Goal: Task Accomplishment & Management: Manage account settings

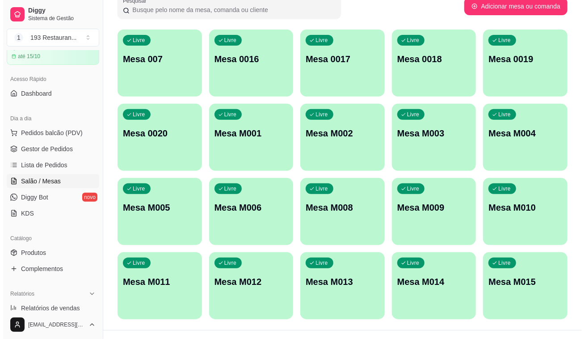
scroll to position [81, 0]
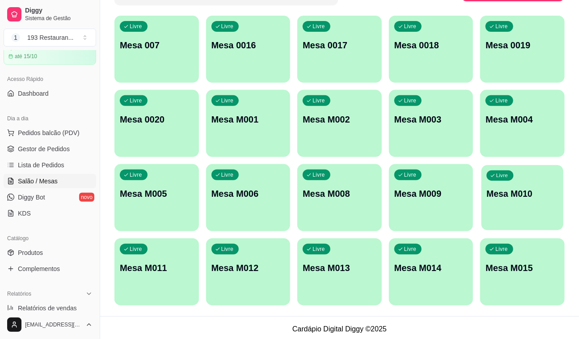
click at [548, 185] on div "Livre Mesa M010" at bounding box center [523, 192] width 82 height 55
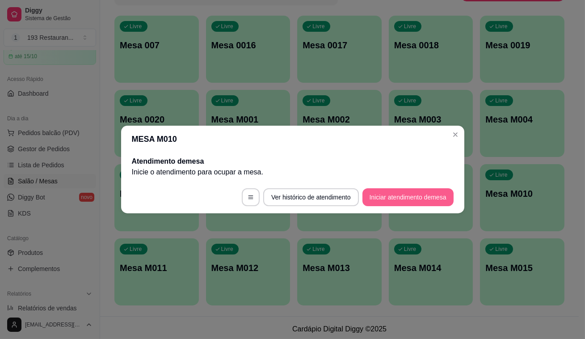
click at [417, 193] on button "Iniciar atendimento de mesa" at bounding box center [408, 197] width 91 height 18
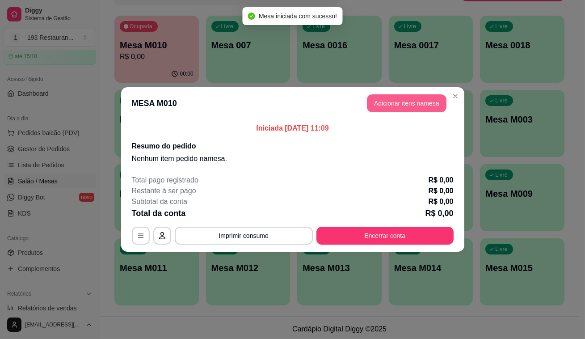
click at [415, 102] on button "Adicionar itens na mesa" at bounding box center [407, 103] width 80 height 18
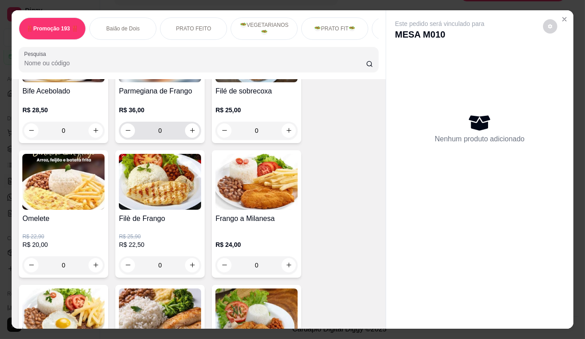
scroll to position [447, 0]
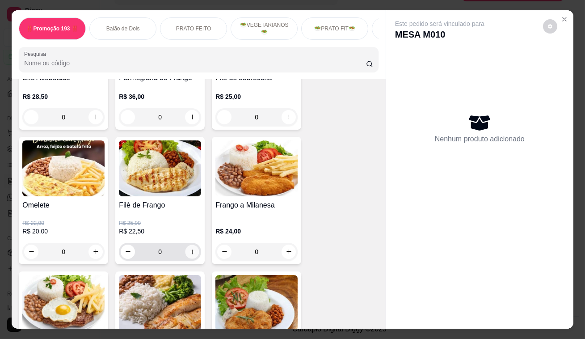
click at [189, 251] on icon "increase-product-quantity" at bounding box center [192, 251] width 7 height 7
type input "1"
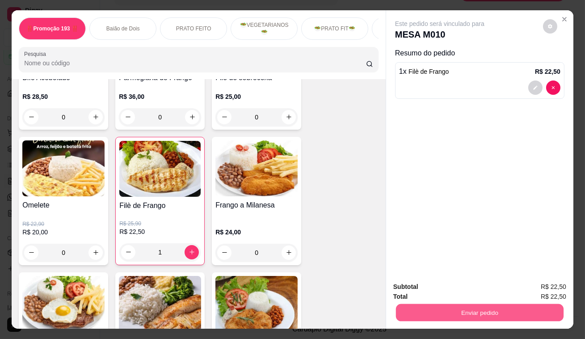
click at [514, 304] on button "Enviar pedido" at bounding box center [480, 312] width 168 height 17
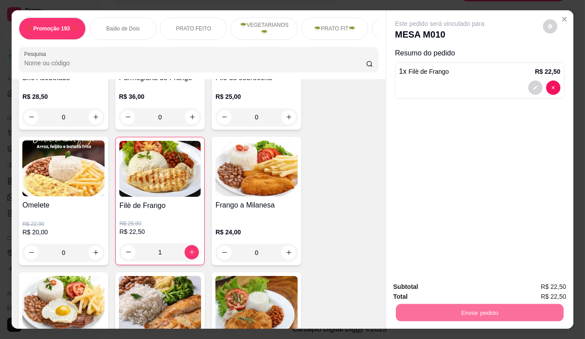
click at [480, 289] on button "Não registrar e enviar pedido" at bounding box center [451, 287] width 90 height 17
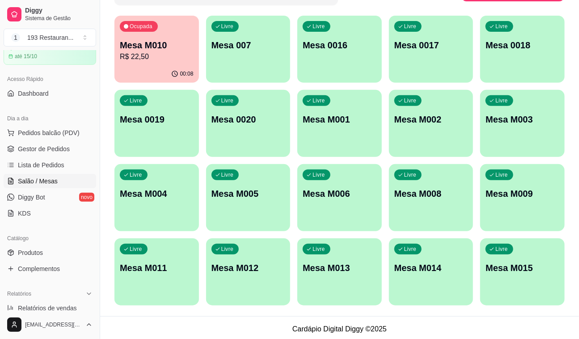
click at [144, 48] on p "Mesa M010" at bounding box center [157, 45] width 74 height 13
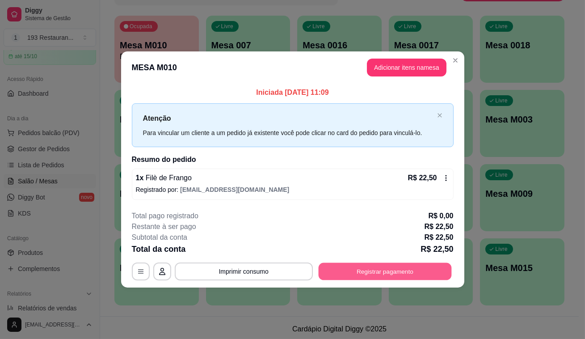
click at [409, 266] on button "Registrar pagamento" at bounding box center [384, 270] width 133 height 17
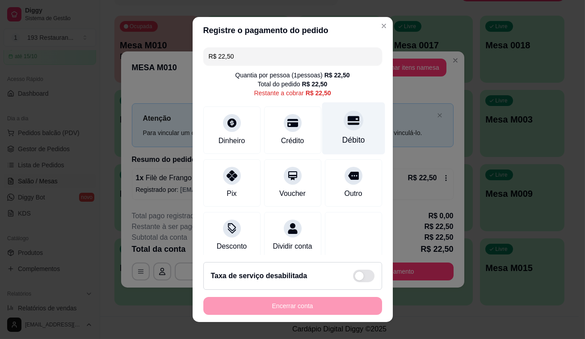
click at [343, 111] on div "Débito" at bounding box center [353, 128] width 63 height 52
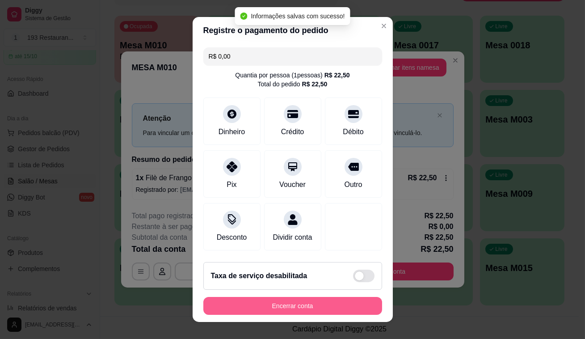
type input "R$ 0,00"
click at [355, 309] on button "Encerrar conta" at bounding box center [292, 306] width 179 height 18
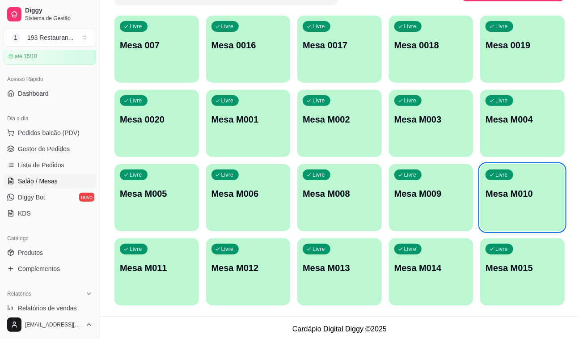
click at [135, 283] on div "Livre Mesa M011" at bounding box center [156, 266] width 85 height 56
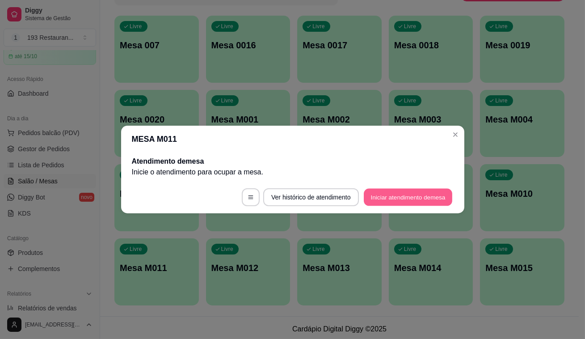
click at [453, 202] on button "Iniciar atendimento de mesa" at bounding box center [408, 197] width 89 height 17
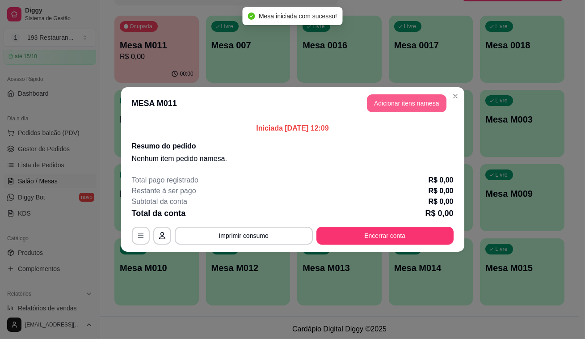
click at [417, 98] on button "Adicionar itens na mesa" at bounding box center [407, 103] width 80 height 18
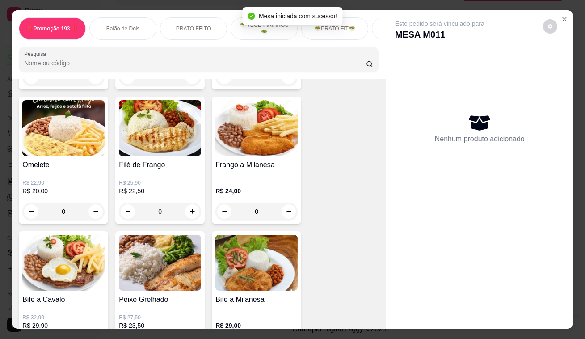
scroll to position [650, 0]
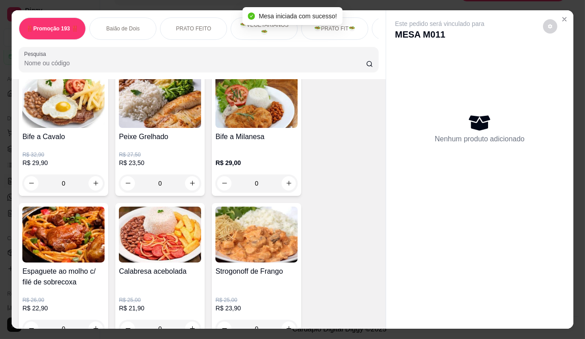
click at [91, 181] on button "increase-product-quantity" at bounding box center [96, 183] width 14 height 14
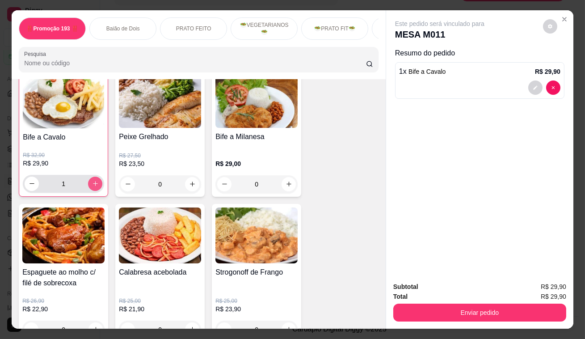
type input "1"
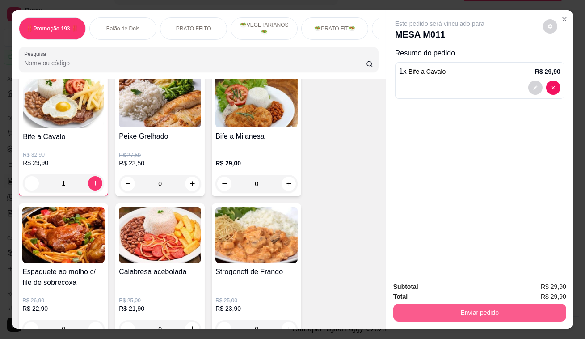
click at [537, 309] on button "Enviar pedido" at bounding box center [479, 313] width 173 height 18
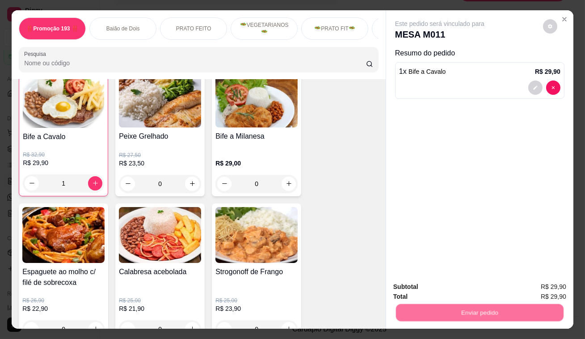
click at [501, 287] on div "Não registrar e enviar pedido Sim, quero registrar" at bounding box center [476, 290] width 153 height 14
click at [493, 286] on button "Não registrar e enviar pedido" at bounding box center [450, 287] width 93 height 17
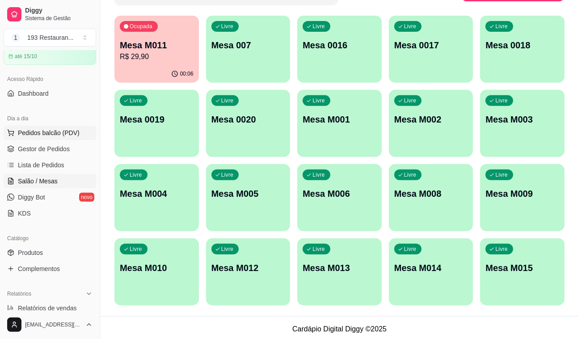
click at [45, 131] on span "Pedidos balcão (PDV)" at bounding box center [49, 132] width 62 height 9
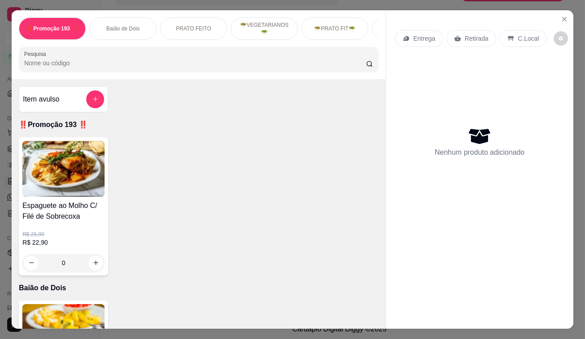
click at [472, 38] on p "Retirada" at bounding box center [477, 38] width 24 height 9
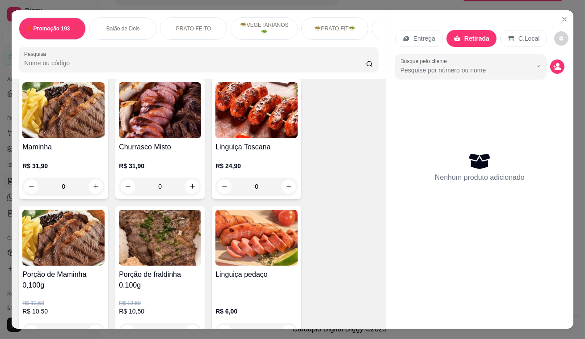
scroll to position [1870, 0]
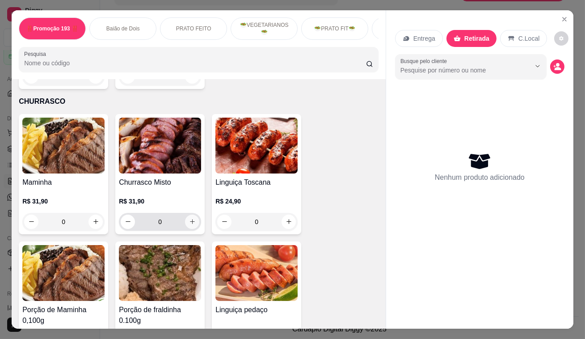
click at [190, 218] on icon "increase-product-quantity" at bounding box center [192, 221] width 7 height 7
type input "1"
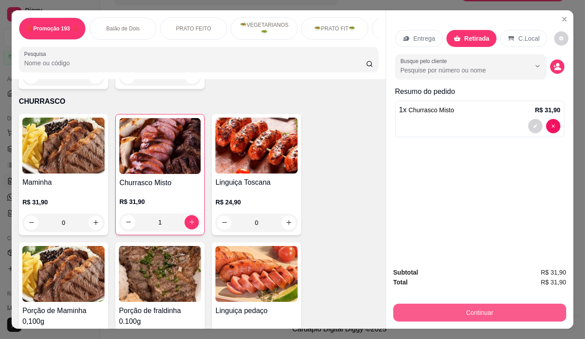
click at [528, 310] on button "Continuar" at bounding box center [479, 313] width 173 height 18
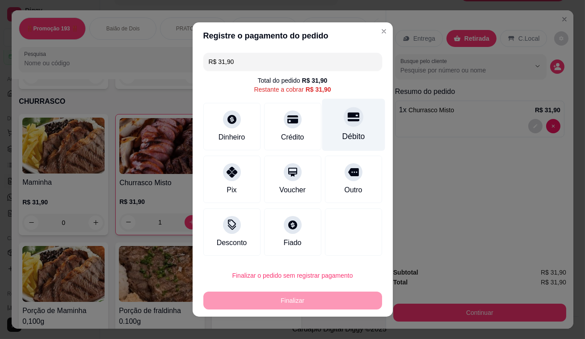
click at [347, 116] on icon at bounding box center [353, 117] width 12 height 9
type input "R$ 0,00"
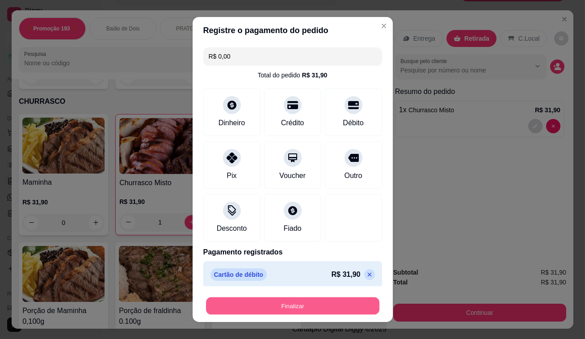
click at [301, 309] on button "Finalizar" at bounding box center [292, 305] width 173 height 17
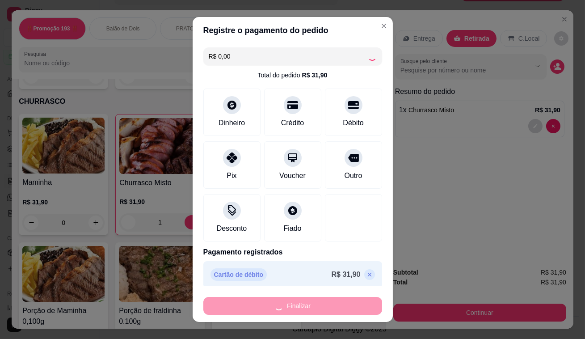
type input "0"
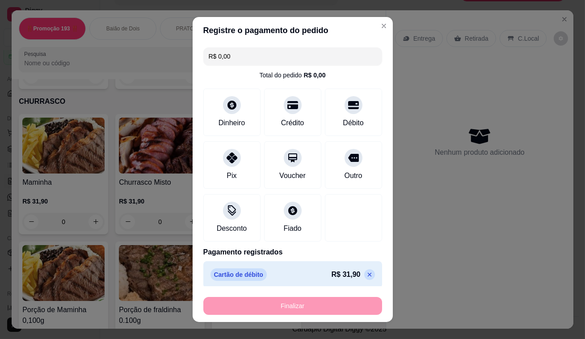
type input "-R$ 31,90"
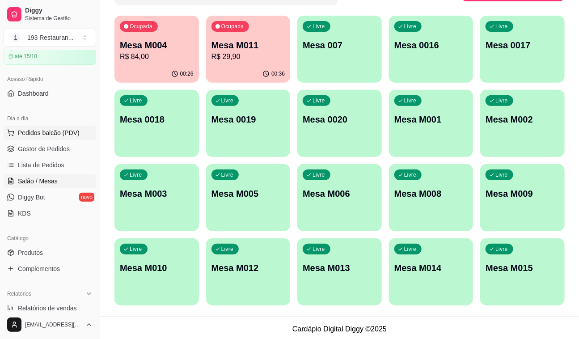
click at [42, 133] on span "Pedidos balcão (PDV)" at bounding box center [49, 132] width 62 height 9
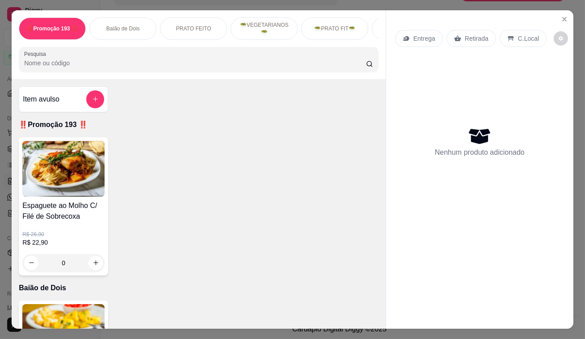
click at [470, 23] on div "Entrega Retirada C.Local" at bounding box center [479, 38] width 169 height 31
click at [465, 37] on p "Retirada" at bounding box center [477, 38] width 24 height 9
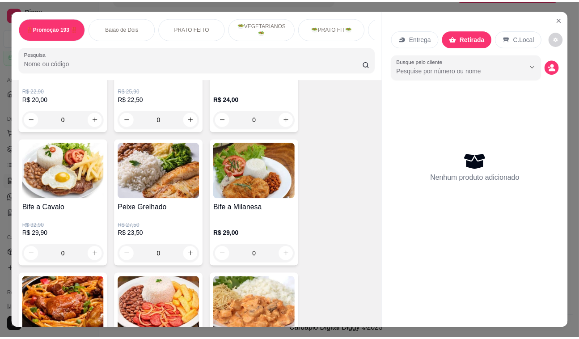
scroll to position [528, 0]
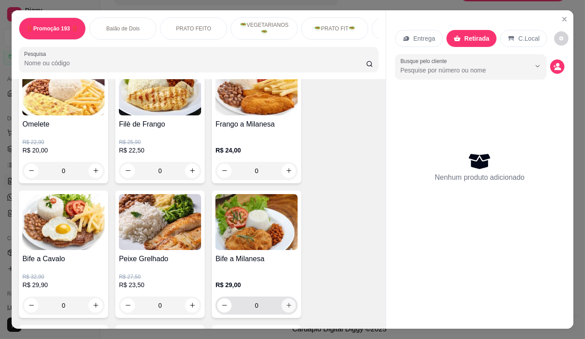
click at [286, 306] on icon "increase-product-quantity" at bounding box center [289, 305] width 7 height 7
type input "1"
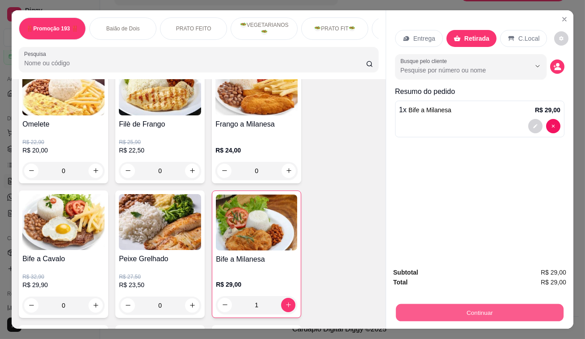
click at [493, 309] on button "Continuar" at bounding box center [480, 312] width 168 height 17
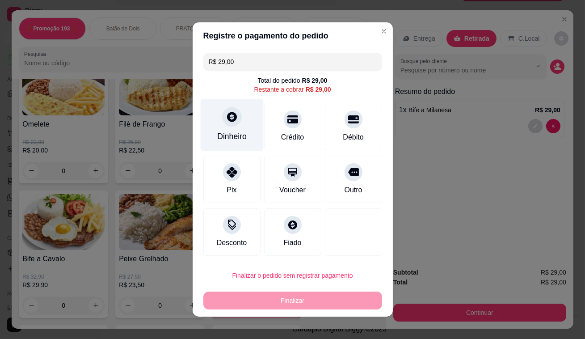
click at [236, 123] on div "Dinheiro" at bounding box center [231, 125] width 63 height 52
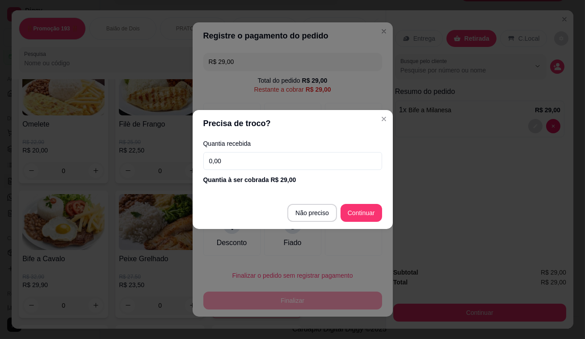
click at [241, 153] on input "0,00" at bounding box center [292, 161] width 179 height 18
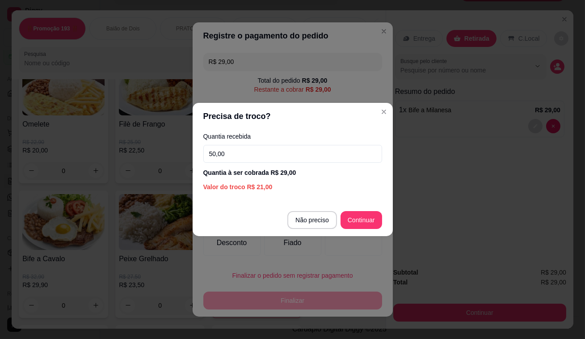
type input "50,00"
type input "R$ 0,00"
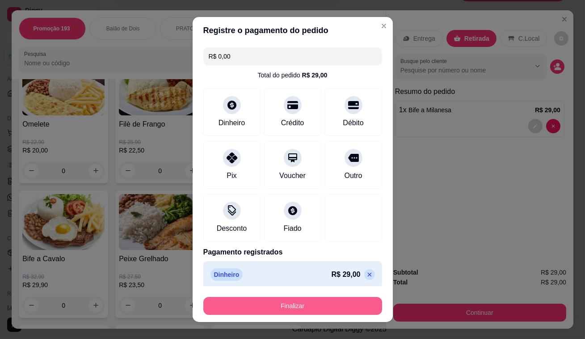
click at [326, 307] on button "Finalizar" at bounding box center [292, 306] width 179 height 18
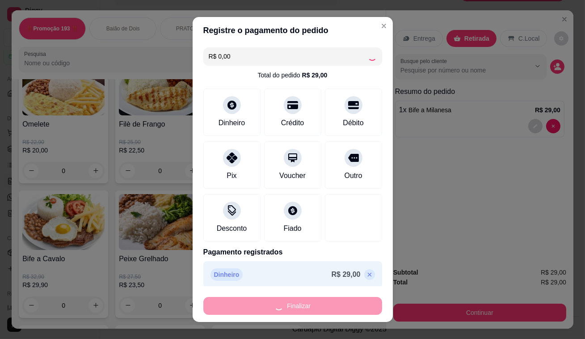
type input "0"
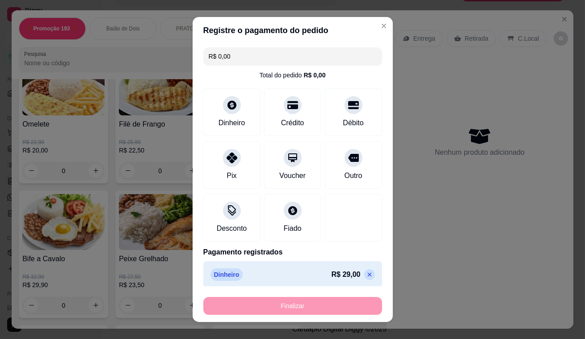
type input "-R$ 29,00"
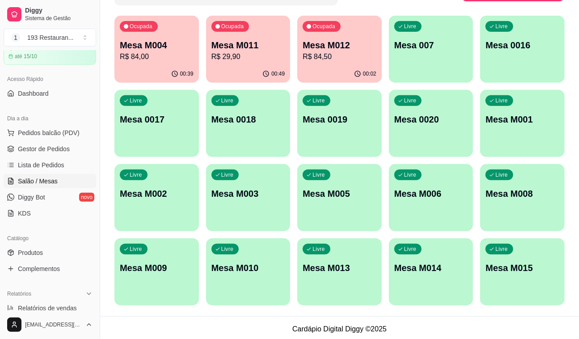
click at [141, 72] on div "00:39" at bounding box center [156, 73] width 85 height 17
click at [50, 253] on link "Produtos" at bounding box center [50, 252] width 93 height 14
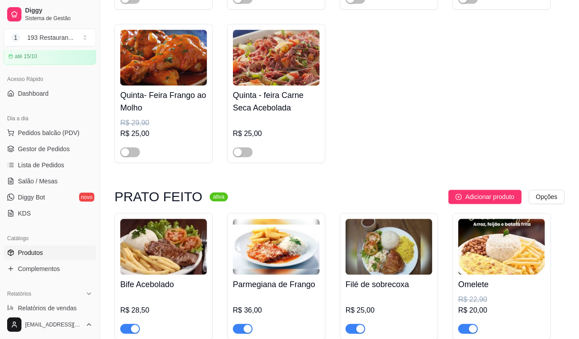
scroll to position [569, 0]
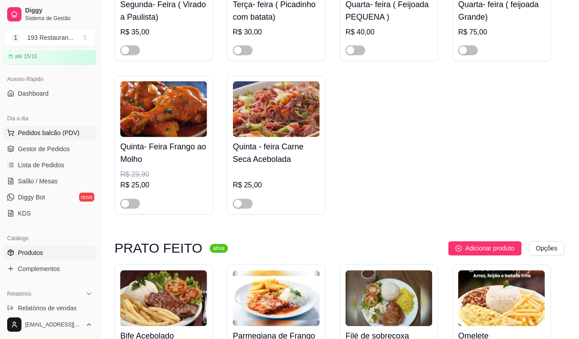
drag, startPoint x: 353, startPoint y: 77, endPoint x: 71, endPoint y: 134, distance: 287.8
click at [71, 134] on span "Pedidos balcão (PDV)" at bounding box center [49, 132] width 62 height 9
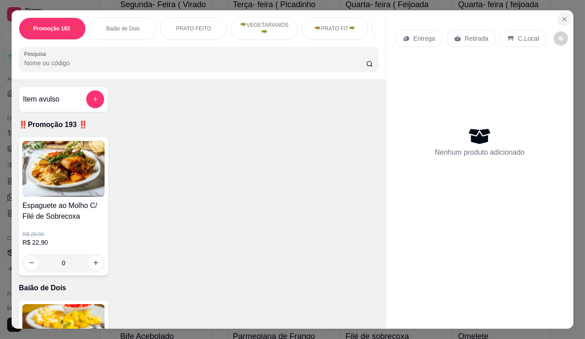
click at [561, 16] on icon "Close" at bounding box center [564, 19] width 7 height 7
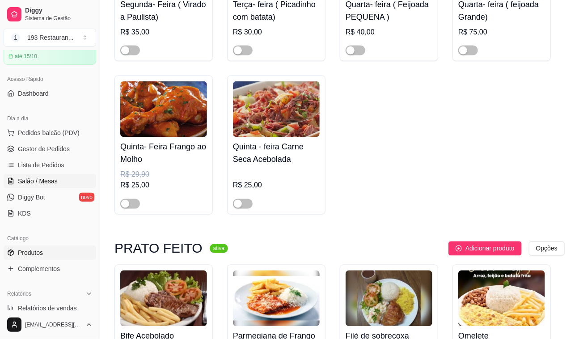
click at [49, 177] on span "Salão / Mesas" at bounding box center [38, 181] width 40 height 9
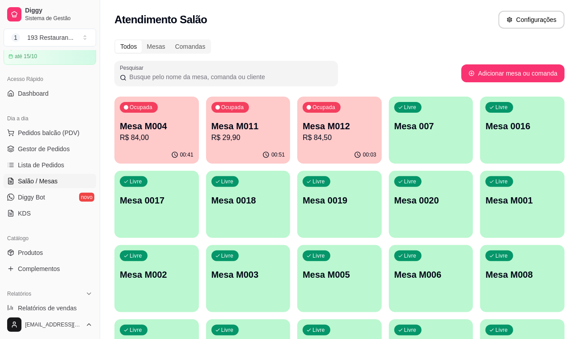
click at [161, 141] on p "R$ 84,00" at bounding box center [157, 137] width 74 height 11
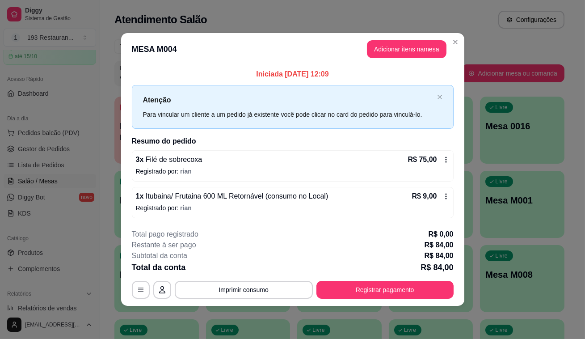
drag, startPoint x: 377, startPoint y: 269, endPoint x: 379, endPoint y: 282, distance: 12.6
click at [379, 278] on div "**********" at bounding box center [293, 264] width 322 height 70
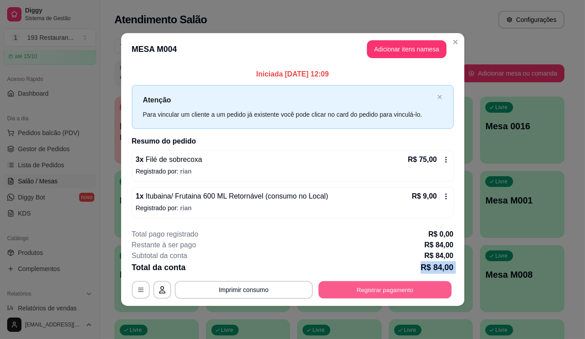
click at [379, 282] on button "Registrar pagamento" at bounding box center [384, 289] width 133 height 17
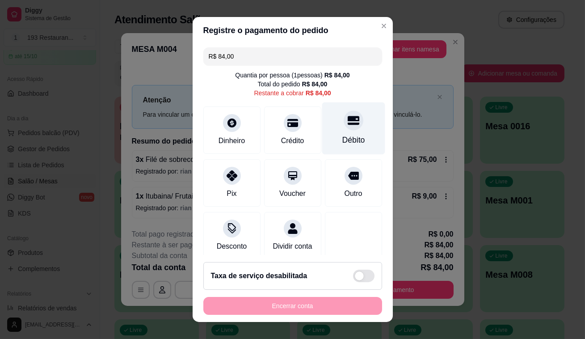
click at [344, 132] on div "Débito" at bounding box center [353, 128] width 63 height 52
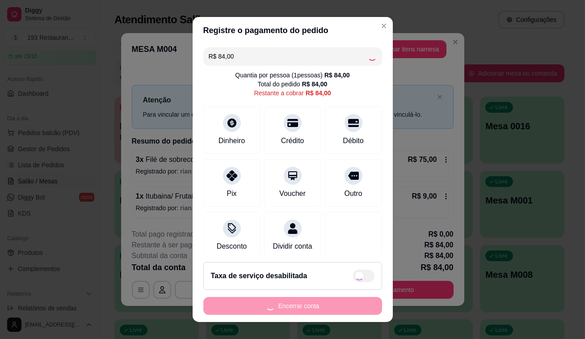
type input "R$ 0,00"
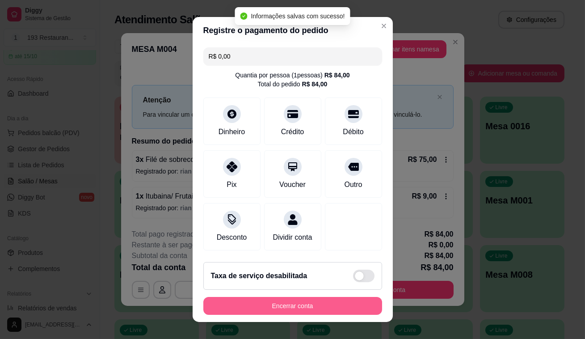
click at [308, 307] on button "Encerrar conta" at bounding box center [292, 306] width 179 height 18
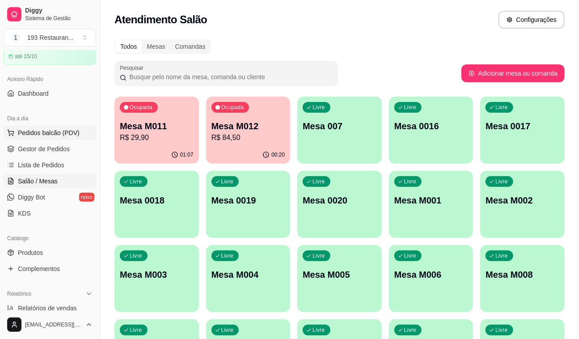
click at [60, 132] on span "Pedidos balcão (PDV)" at bounding box center [49, 132] width 62 height 9
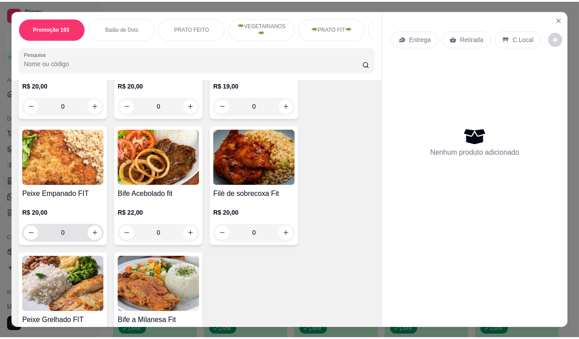
scroll to position [1626, 0]
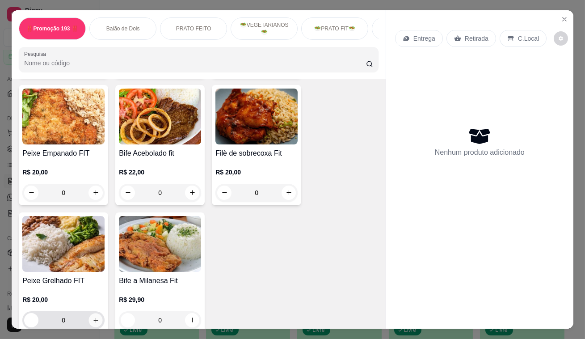
click at [93, 317] on icon "increase-product-quantity" at bounding box center [96, 320] width 7 height 7
type input "1"
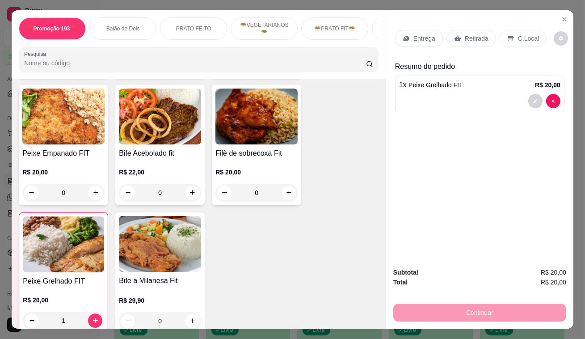
click at [457, 35] on icon at bounding box center [457, 38] width 7 height 7
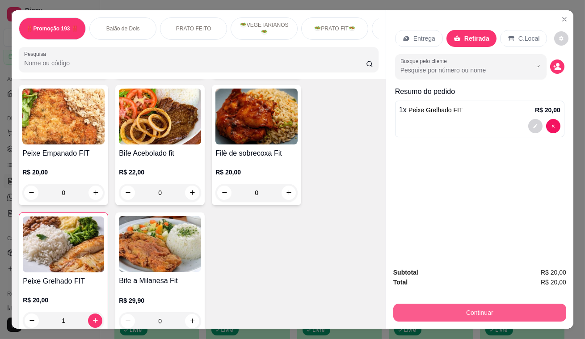
click at [465, 308] on button "Continuar" at bounding box center [479, 313] width 173 height 18
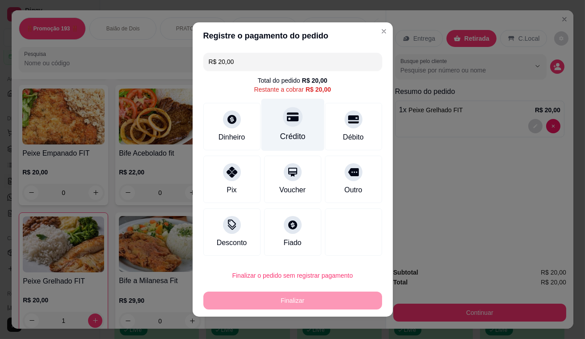
click at [295, 119] on div at bounding box center [293, 117] width 20 height 20
type input "R$ 0,00"
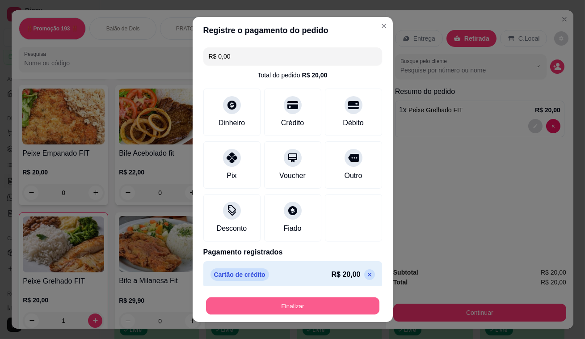
click at [259, 304] on button "Finalizar" at bounding box center [292, 305] width 173 height 17
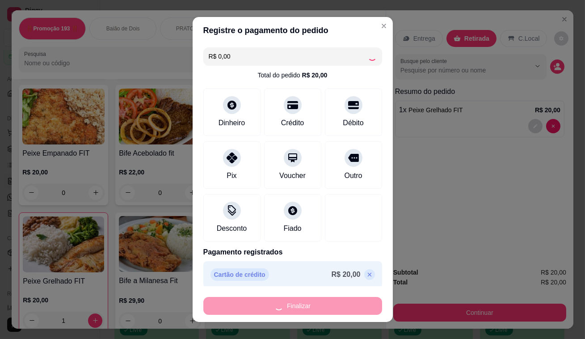
type input "0"
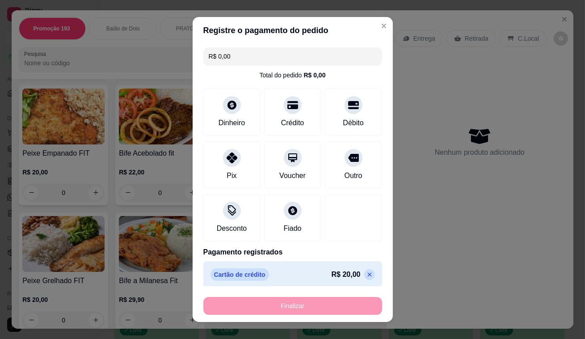
type input "-R$ 20,00"
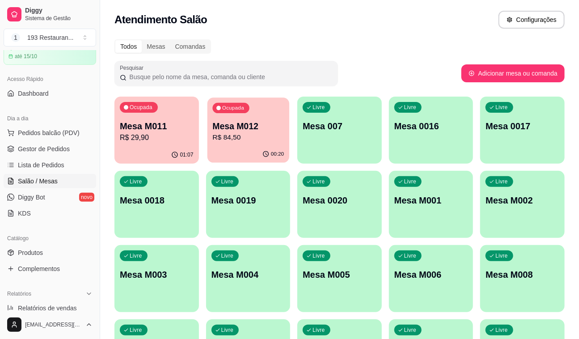
click at [246, 157] on div "00:20" at bounding box center [248, 154] width 82 height 17
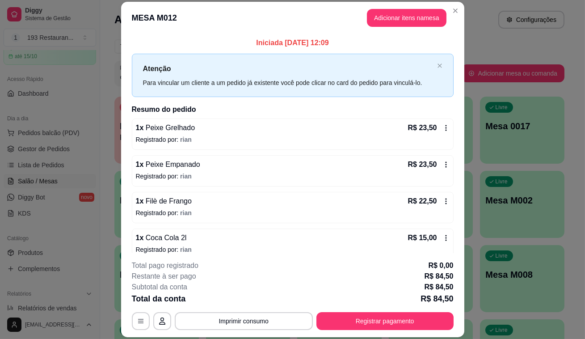
click at [240, 162] on div "1 x Peixe Empanado R$ 23,50" at bounding box center [293, 164] width 314 height 11
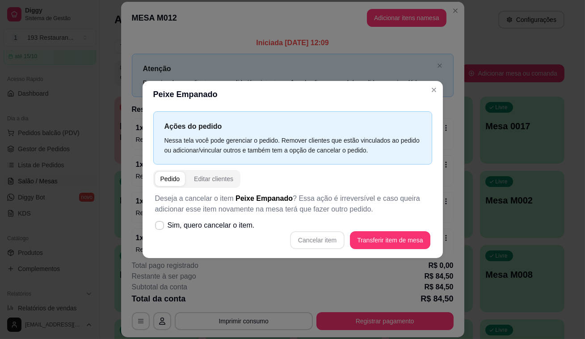
click at [147, 189] on div "Ações do pedido Nessa tela você pode gerenciar o pedido. Remover clientes que e…" at bounding box center [293, 183] width 300 height 150
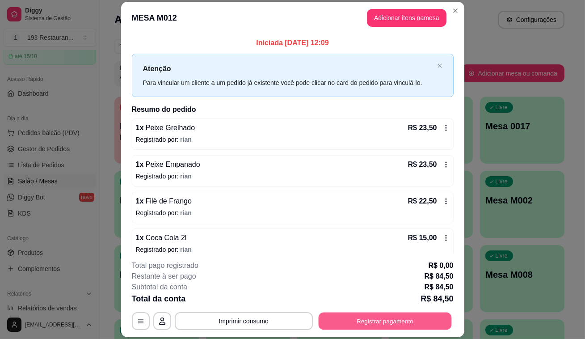
click at [362, 313] on button "Registrar pagamento" at bounding box center [384, 321] width 133 height 17
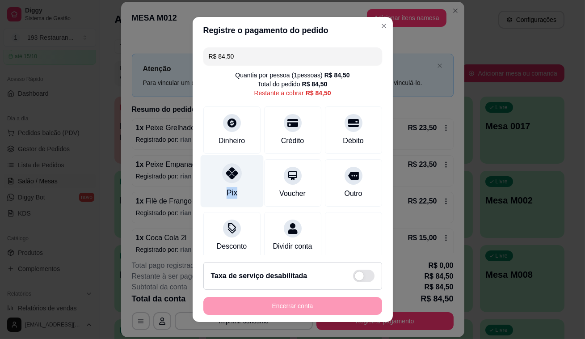
drag, startPoint x: 234, startPoint y: 190, endPoint x: 250, endPoint y: 187, distance: 16.3
click at [250, 187] on div "Pix" at bounding box center [231, 181] width 63 height 52
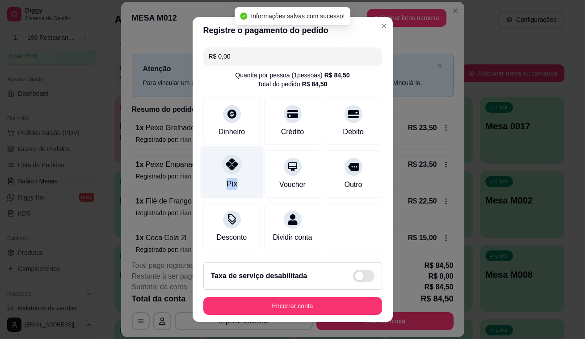
type input "R$ 0,00"
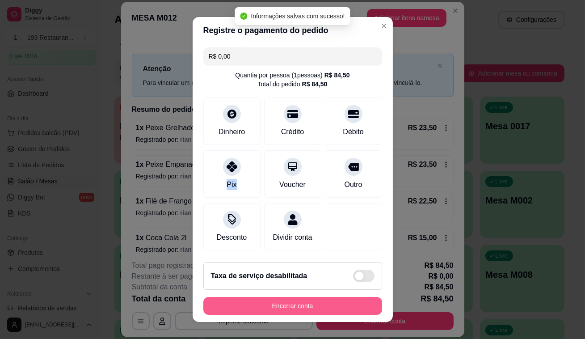
click at [272, 302] on button "Encerrar conta" at bounding box center [292, 306] width 179 height 18
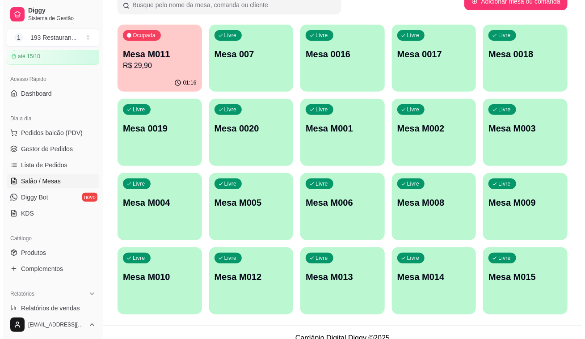
scroll to position [83, 0]
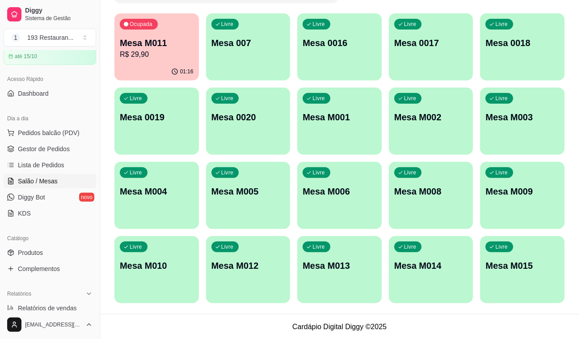
click at [203, 250] on div "Ocupada Mesa M011 R$ 29,90 01:16 Livre Mesa 007 Livre Mesa 0016 Livre Mesa 0017…" at bounding box center [339, 158] width 450 height 290
click at [233, 198] on div "Livre Mesa M005" at bounding box center [248, 190] width 85 height 56
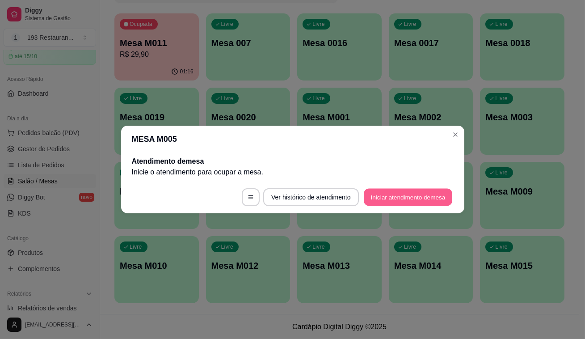
click at [374, 193] on button "Iniciar atendimento de mesa" at bounding box center [408, 197] width 89 height 17
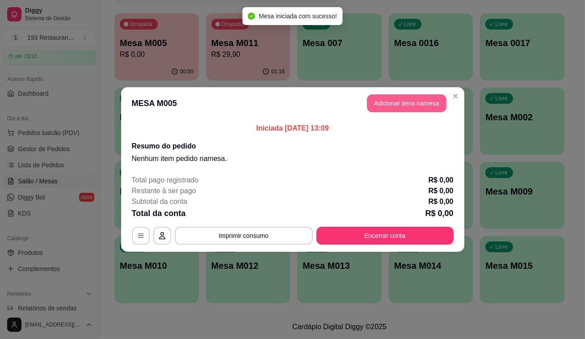
click at [378, 96] on button "Adicionar itens na mesa" at bounding box center [407, 103] width 80 height 18
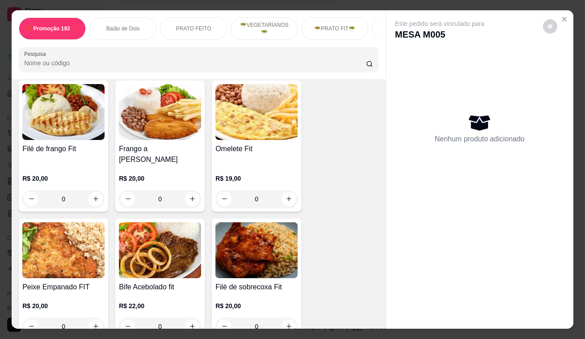
scroll to position [1504, 0]
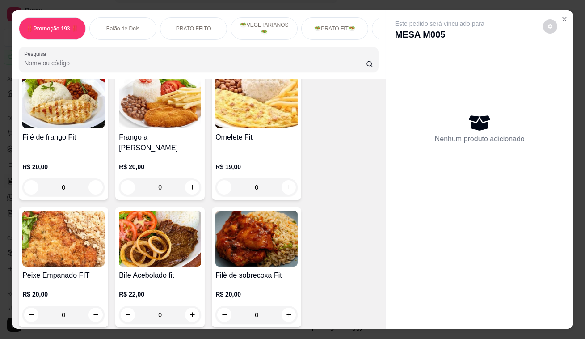
click at [275, 306] on input "0" at bounding box center [257, 315] width 50 height 18
click at [282, 308] on button "increase-product-quantity" at bounding box center [289, 315] width 14 height 14
type input "1"
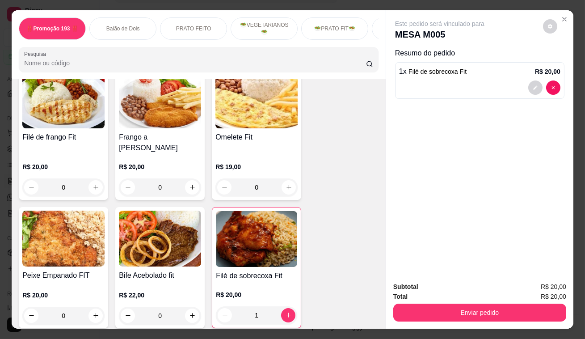
click at [389, 308] on div "Subtotal R$ 20,00 Total R$ 20,00 Enviar pedido" at bounding box center [479, 302] width 187 height 54
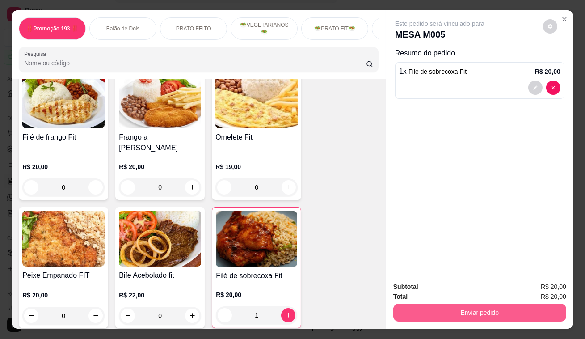
click at [404, 311] on button "Enviar pedido" at bounding box center [479, 313] width 173 height 18
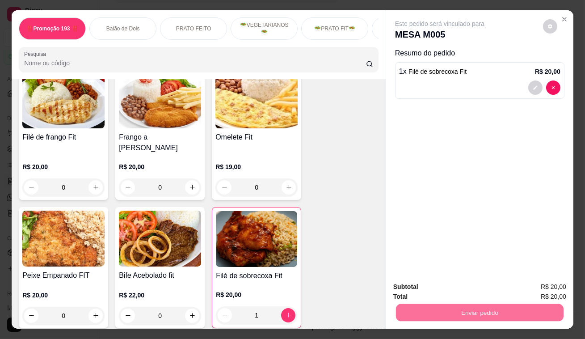
click at [407, 293] on button "Não registrar e enviar pedido" at bounding box center [449, 287] width 94 height 17
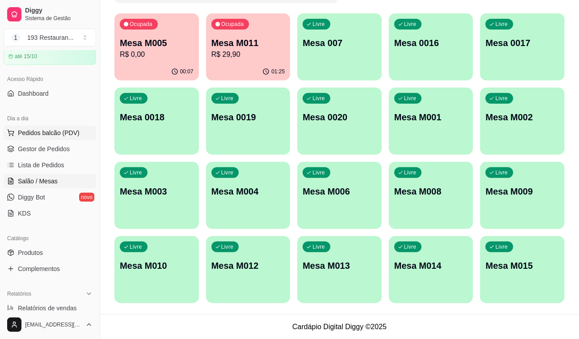
click at [65, 130] on span "Pedidos balcão (PDV)" at bounding box center [49, 132] width 62 height 9
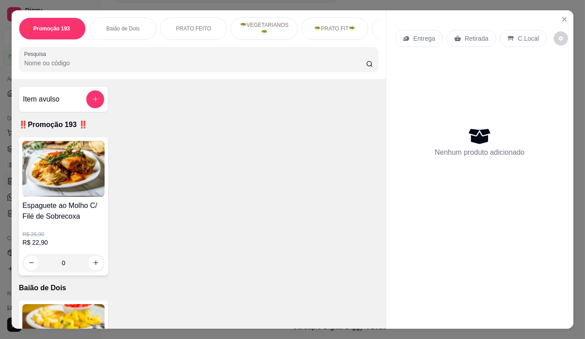
click at [474, 34] on p "Retirada" at bounding box center [477, 38] width 24 height 9
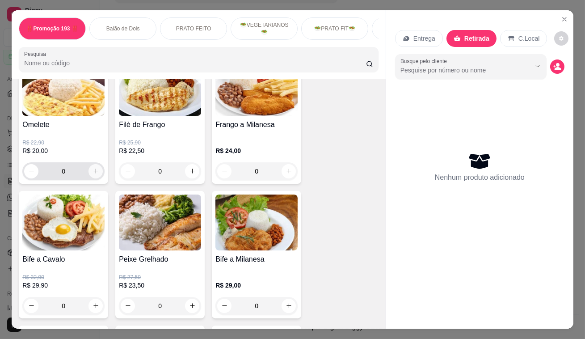
scroll to position [528, 0]
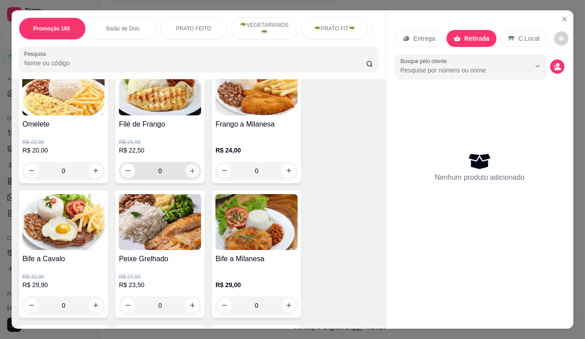
click at [189, 170] on icon "increase-product-quantity" at bounding box center [192, 170] width 7 height 7
type input "1"
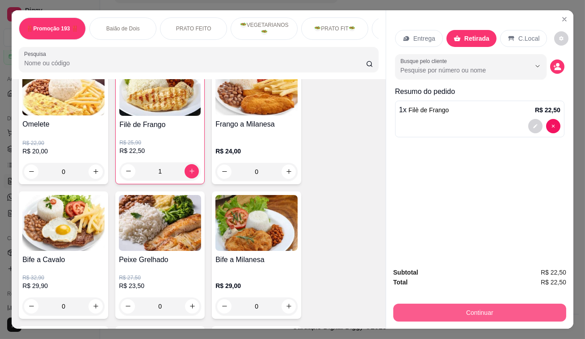
click at [498, 304] on button "Continuar" at bounding box center [479, 313] width 173 height 18
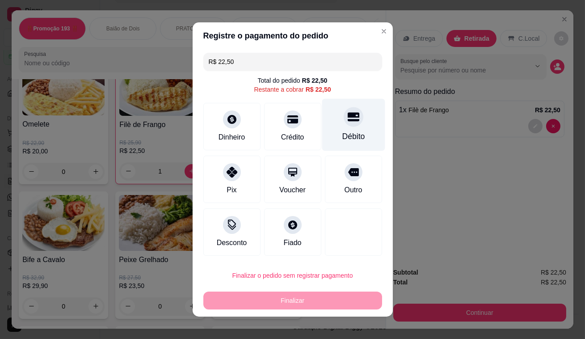
click at [335, 121] on div "Débito" at bounding box center [353, 125] width 63 height 52
type input "R$ 0,00"
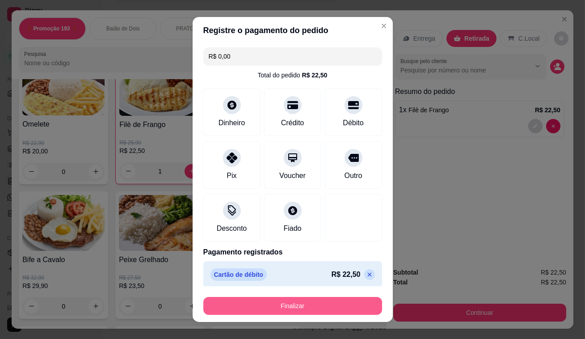
click at [317, 305] on button "Finalizar" at bounding box center [292, 306] width 179 height 18
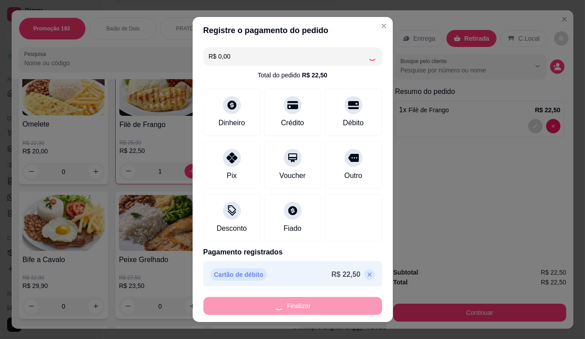
type input "0"
type input "-R$ 22,50"
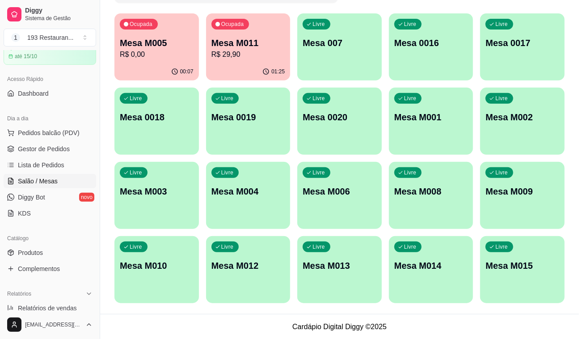
click at [473, 0] on html "Diggy Sistema de Gestão 1 193 Restauran ... Loja aberta Plano Essencial + Mesas…" at bounding box center [289, 86] width 579 height 339
click at [258, 31] on div "Ocupada Mesa M011 R$ 29,90" at bounding box center [248, 38] width 82 height 48
click at [271, 40] on p "Mesa M011" at bounding box center [248, 43] width 72 height 12
click at [146, 56] on p "R$ 0,00" at bounding box center [157, 54] width 72 height 10
click at [259, 76] on div "01:27" at bounding box center [248, 71] width 82 height 17
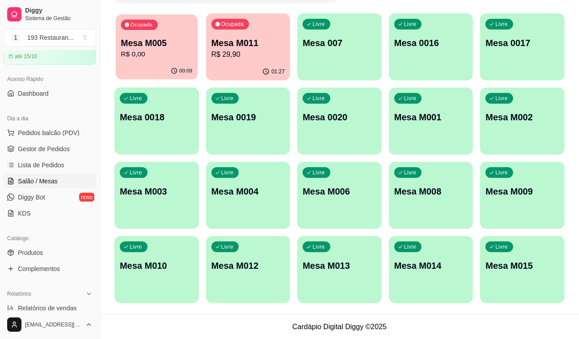
click at [155, 70] on div "00:09" at bounding box center [157, 71] width 82 height 17
drag, startPoint x: 78, startPoint y: 106, endPoint x: 95, endPoint y: 123, distance: 24.7
click at [170, 74] on div "00:10" at bounding box center [156, 71] width 85 height 17
click at [159, 61] on div "Ocupada Mesa M005 R$ 20,00" at bounding box center [156, 38] width 85 height 50
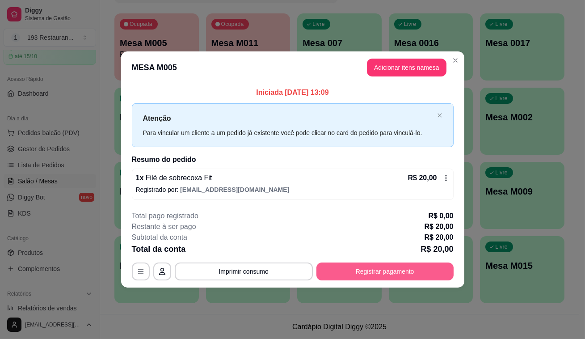
click at [398, 277] on button "Registrar pagamento" at bounding box center [385, 271] width 137 height 18
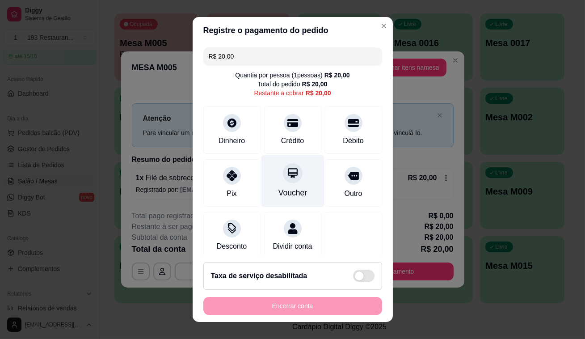
click at [278, 185] on div "Voucher" at bounding box center [292, 181] width 63 height 52
type input "R$ 0,00"
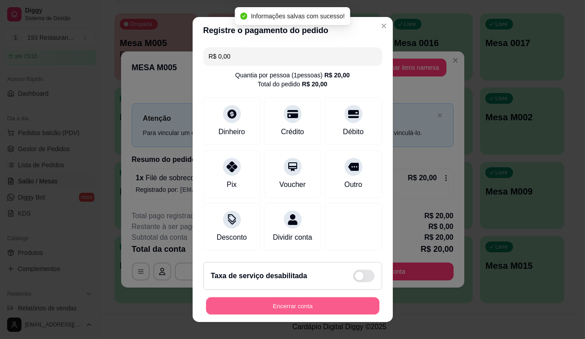
click at [309, 310] on button "Encerrar conta" at bounding box center [292, 305] width 173 height 17
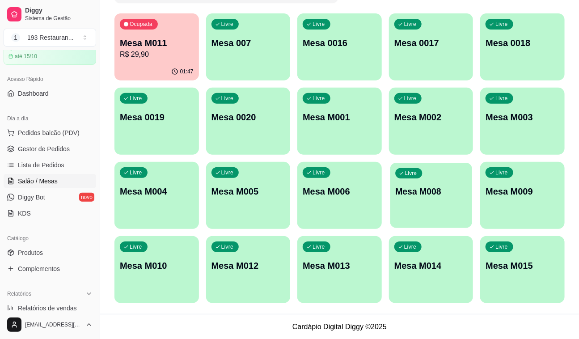
click at [424, 196] on p "Mesa M008" at bounding box center [431, 192] width 72 height 12
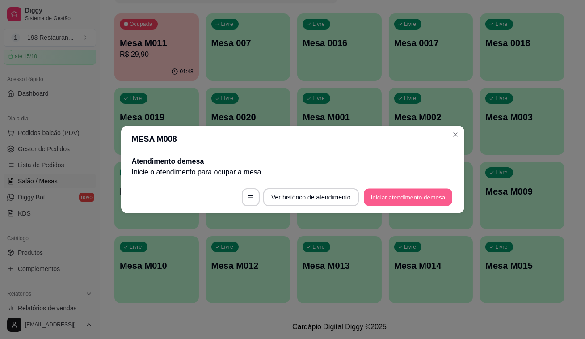
click at [419, 196] on button "Iniciar atendimento de mesa" at bounding box center [408, 197] width 89 height 17
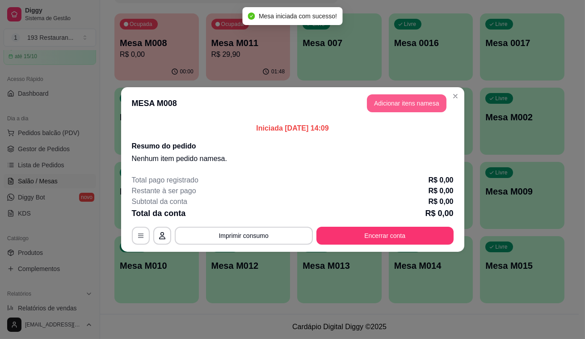
drag, startPoint x: 399, startPoint y: 90, endPoint x: 398, endPoint y: 97, distance: 7.3
click at [398, 97] on header "MESA M008 Adicionar itens na mesa" at bounding box center [292, 103] width 343 height 32
click at [398, 98] on button "Adicionar itens na mesa" at bounding box center [406, 103] width 77 height 17
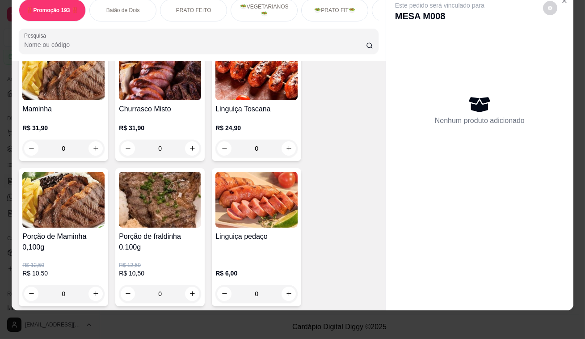
scroll to position [1870, 0]
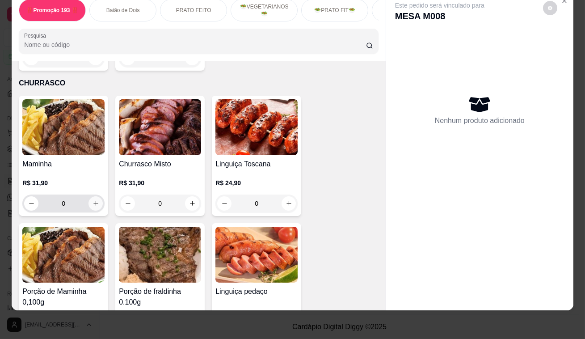
click at [93, 200] on icon "increase-product-quantity" at bounding box center [96, 203] width 7 height 7
type input "1"
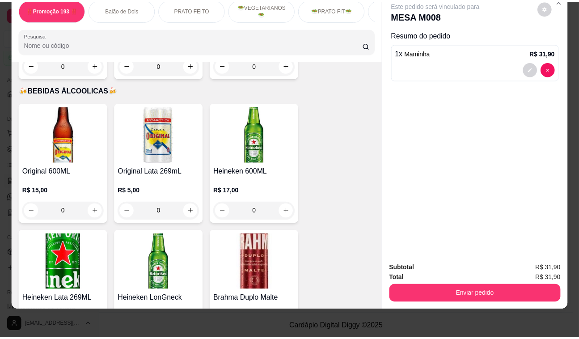
scroll to position [4512, 0]
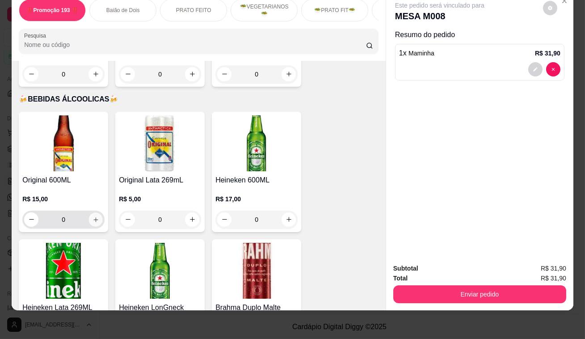
click at [93, 216] on icon "increase-product-quantity" at bounding box center [96, 219] width 7 height 7
type input "1"
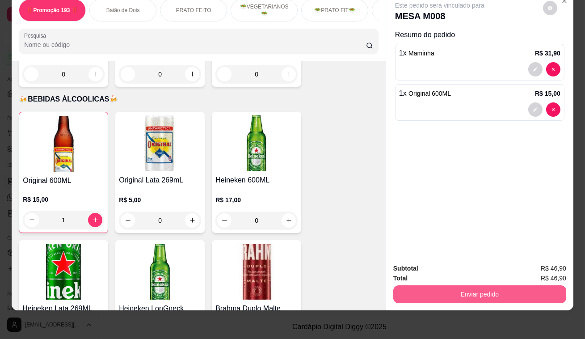
click at [526, 285] on button "Enviar pedido" at bounding box center [479, 294] width 173 height 18
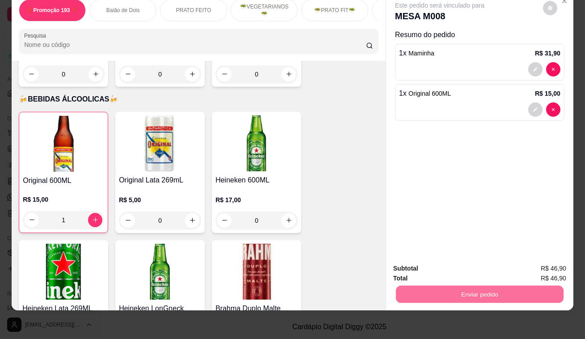
click at [486, 268] on button "Não registrar e enviar pedido" at bounding box center [450, 266] width 93 height 17
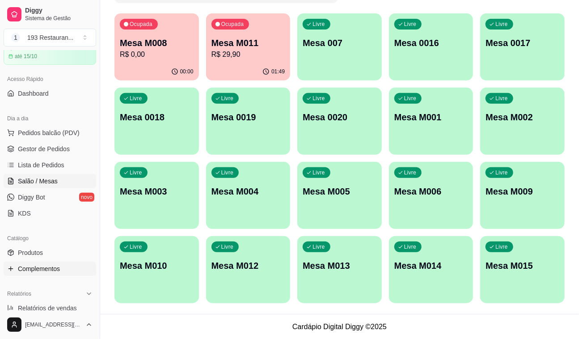
click at [71, 262] on link "Complementos" at bounding box center [50, 269] width 93 height 14
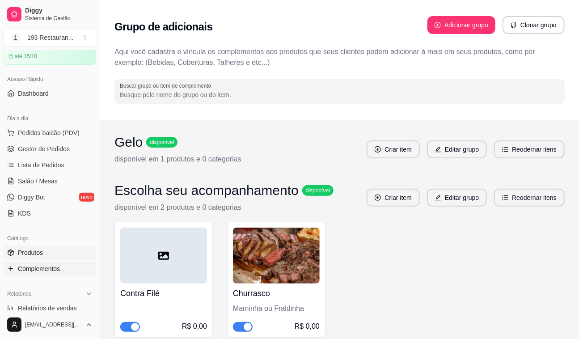
click at [72, 250] on link "Produtos" at bounding box center [50, 252] width 93 height 14
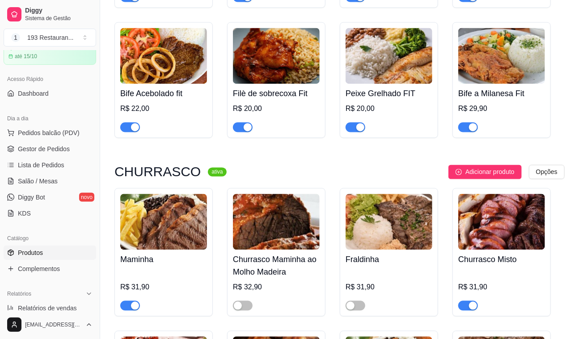
drag, startPoint x: 196, startPoint y: 174, endPoint x: 191, endPoint y: 188, distance: 14.7
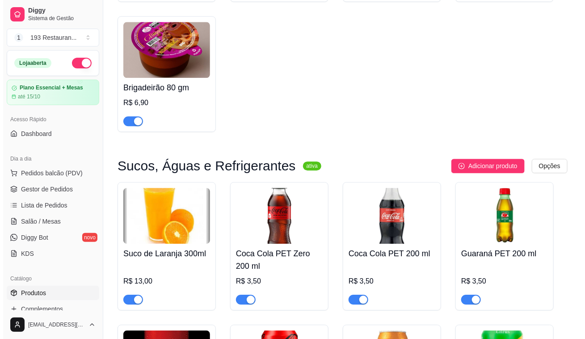
scroll to position [3414, 0]
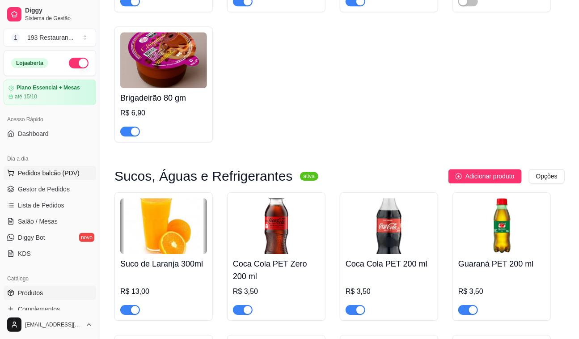
click at [62, 168] on button "Pedidos balcão (PDV)" at bounding box center [50, 173] width 93 height 14
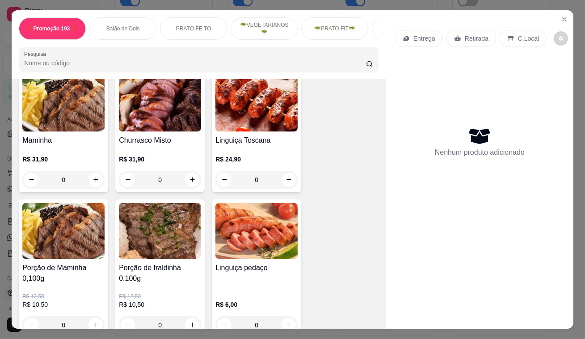
scroll to position [1910, 0]
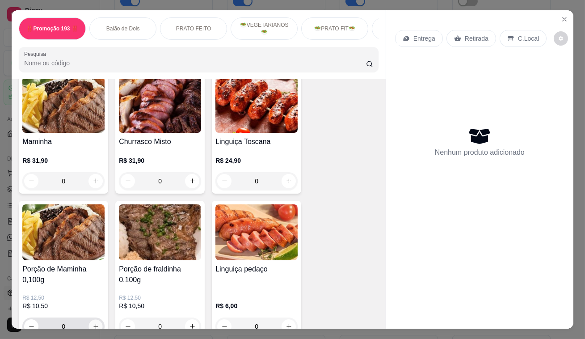
click at [97, 319] on button "increase-product-quantity" at bounding box center [96, 326] width 14 height 14
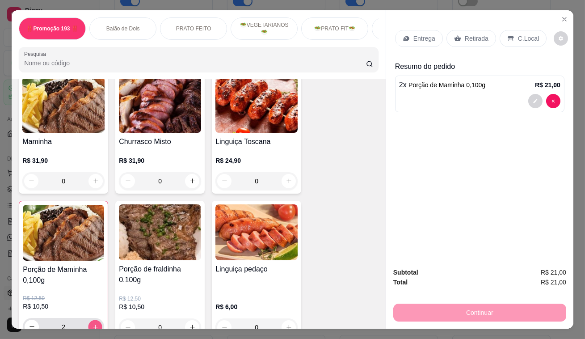
click at [97, 320] on button "increase-product-quantity" at bounding box center [96, 327] width 14 height 14
type input "3"
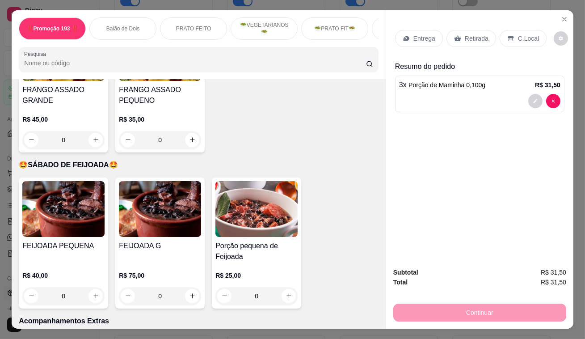
click at [449, 88] on div "3 x Porção de Maminha 0,100g R$ 31,50" at bounding box center [479, 94] width 169 height 37
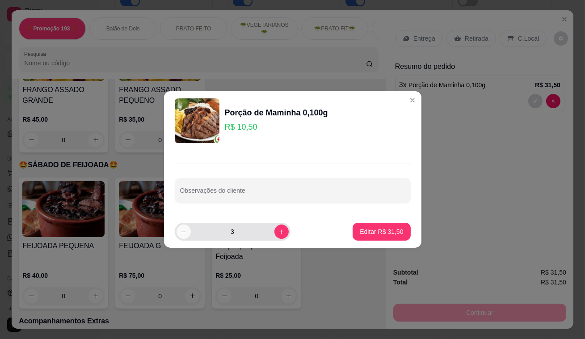
click at [180, 229] on button "decrease-product-quantity" at bounding box center [184, 231] width 14 height 14
type input "2"
click at [368, 233] on p "Editar R$ 21,00" at bounding box center [381, 231] width 43 height 9
type input "2"
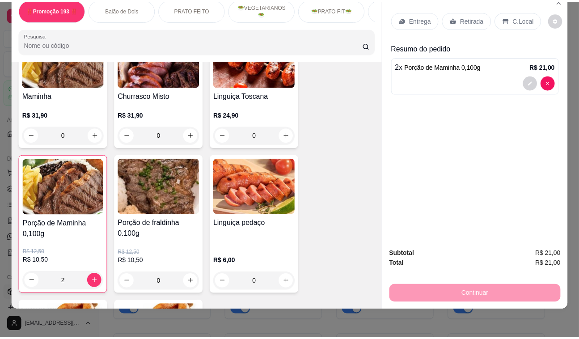
scroll to position [1951, 0]
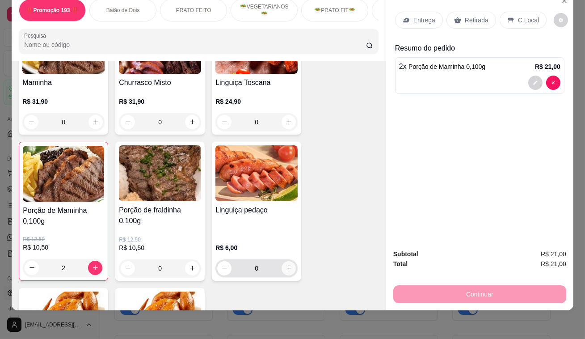
click at [286, 265] on icon "increase-product-quantity" at bounding box center [289, 268] width 7 height 7
type input "1"
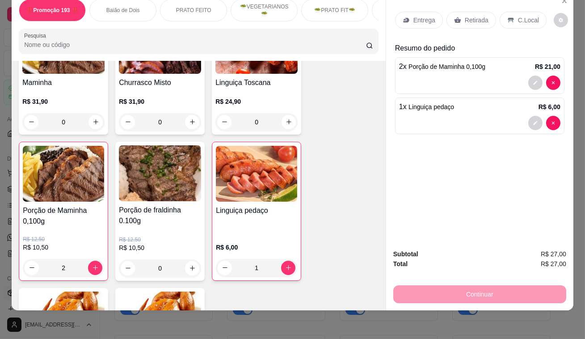
click at [475, 16] on p "Retirada" at bounding box center [477, 20] width 24 height 9
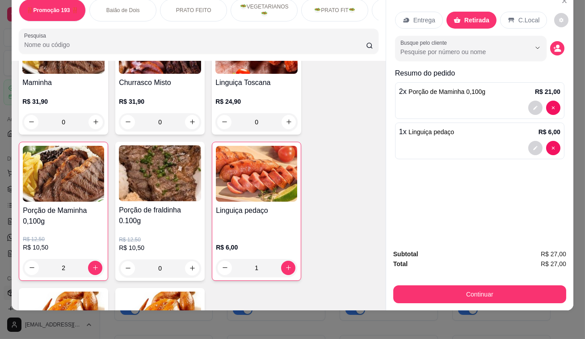
click at [448, 300] on div "Subtotal R$ 27,00 Total R$ 27,00 Continuar" at bounding box center [479, 276] width 187 height 68
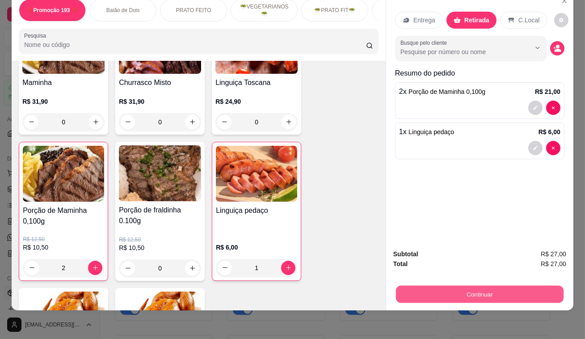
click at [448, 294] on button "Continuar" at bounding box center [480, 294] width 168 height 17
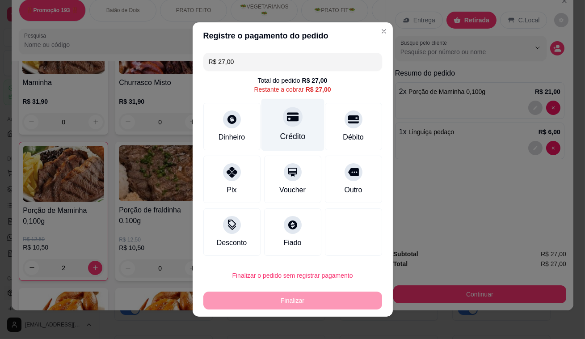
click at [291, 116] on icon at bounding box center [293, 117] width 12 height 9
type input "R$ 0,00"
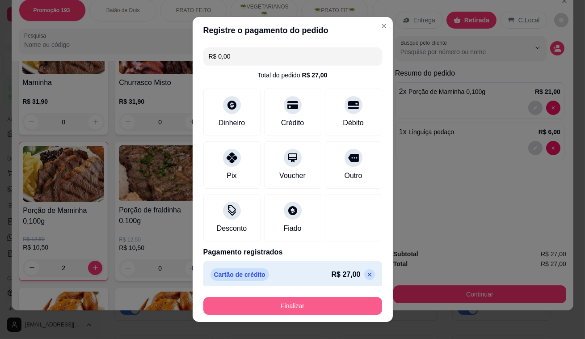
click at [283, 303] on button "Finalizar" at bounding box center [292, 306] width 179 height 18
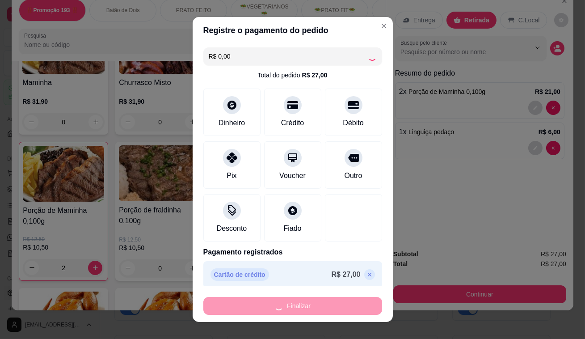
type input "0"
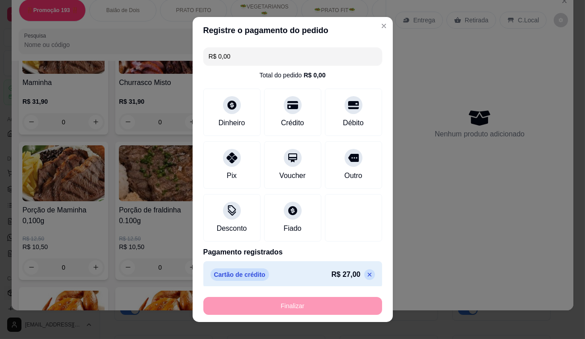
type input "-R$ 27,00"
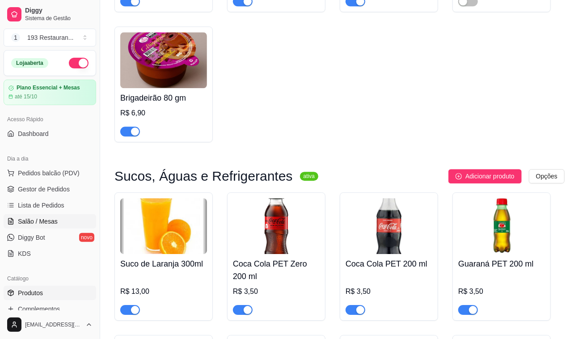
click at [55, 219] on span "Salão / Mesas" at bounding box center [38, 221] width 40 height 9
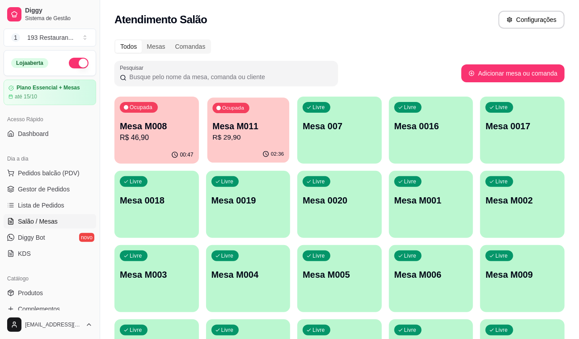
click at [231, 137] on p "R$ 29,90" at bounding box center [248, 137] width 72 height 10
click at [169, 134] on p "R$ 46,90" at bounding box center [157, 137] width 74 height 11
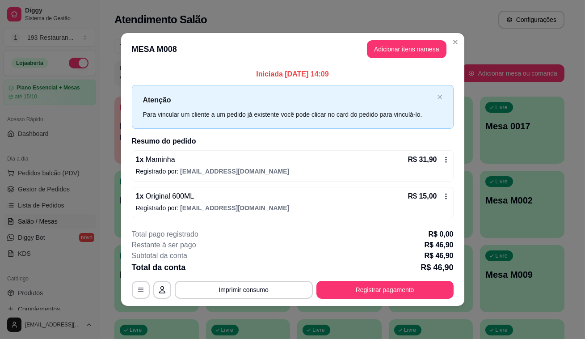
click at [416, 38] on header "MESA M008 Adicionar itens na mesa" at bounding box center [292, 49] width 343 height 32
click at [413, 41] on button "Adicionar itens na mesa" at bounding box center [406, 49] width 77 height 17
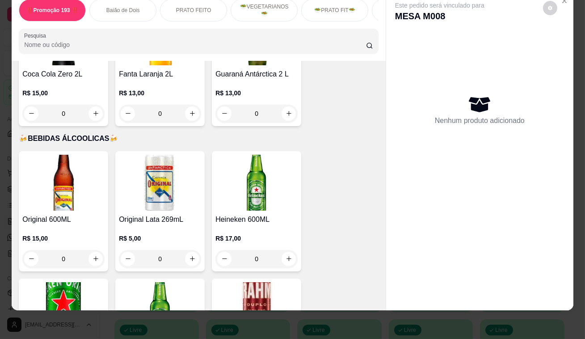
scroll to position [4552, 0]
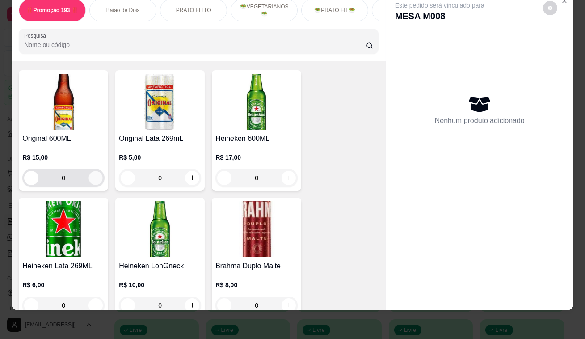
click at [93, 174] on icon "increase-product-quantity" at bounding box center [96, 177] width 7 height 7
type input "1"
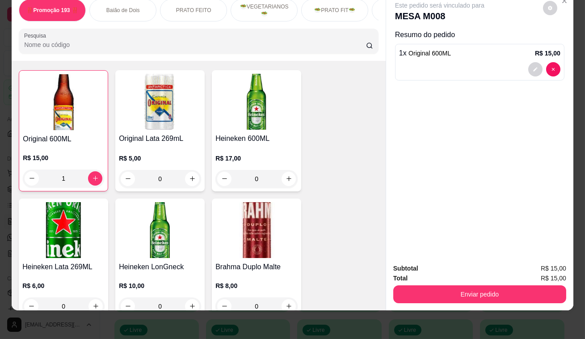
scroll to position [4553, 0]
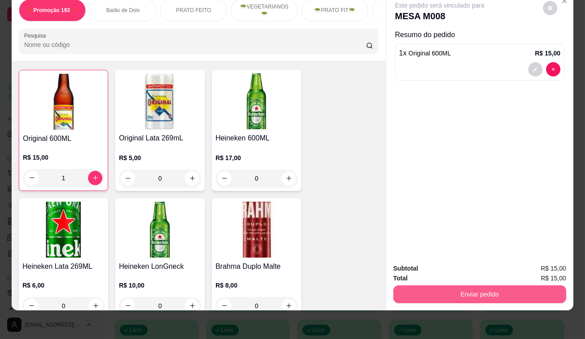
click at [410, 292] on button "Enviar pedido" at bounding box center [479, 294] width 173 height 18
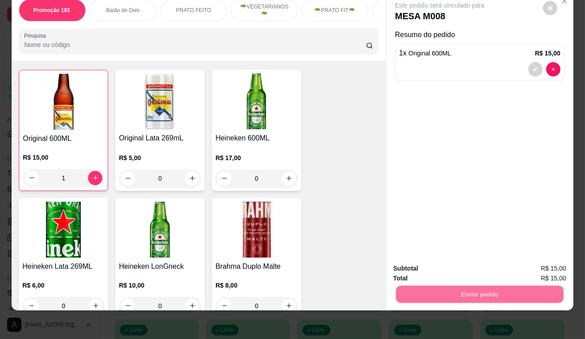
click at [428, 268] on button "Não registrar e enviar pedido" at bounding box center [451, 266] width 90 height 17
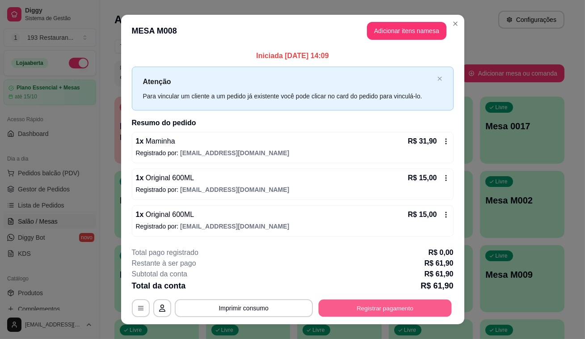
click at [436, 312] on button "Registrar pagamento" at bounding box center [384, 307] width 133 height 17
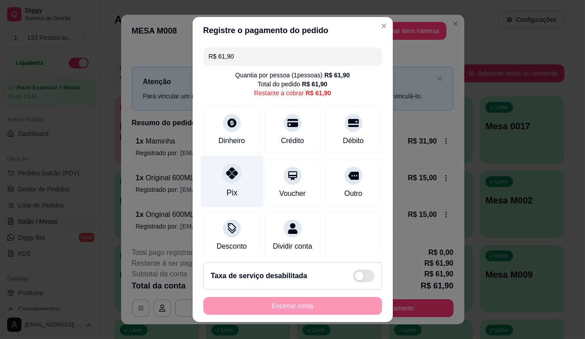
click at [228, 182] on div at bounding box center [232, 173] width 20 height 20
type input "R$ 0,00"
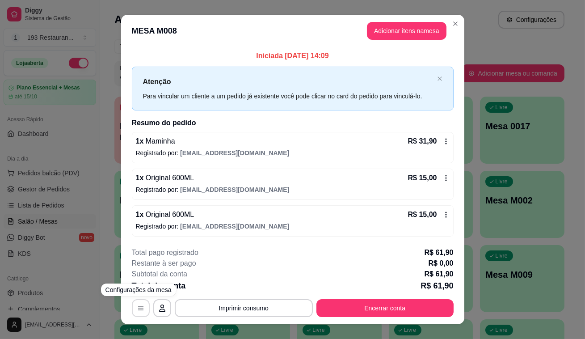
click at [132, 309] on button "button" at bounding box center [141, 308] width 18 height 18
click at [138, 306] on icon "button" at bounding box center [140, 308] width 5 height 4
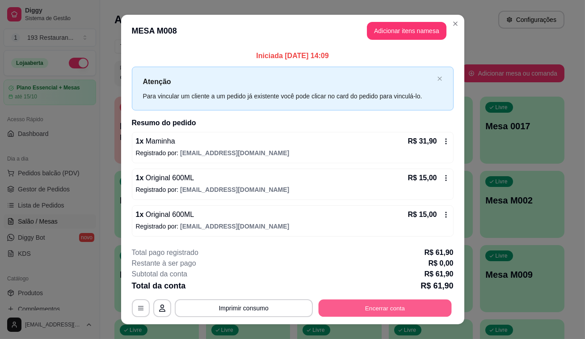
click at [404, 305] on button "Encerrar conta" at bounding box center [384, 307] width 133 height 17
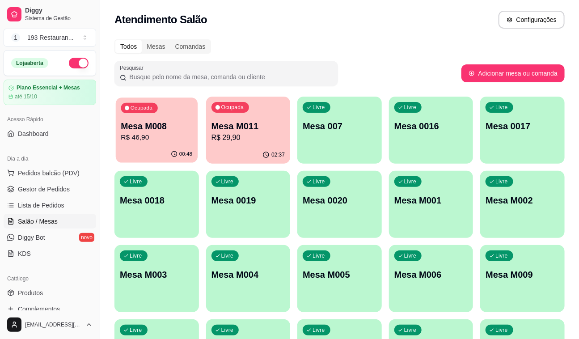
click at [167, 139] on p "R$ 46,90" at bounding box center [157, 137] width 72 height 10
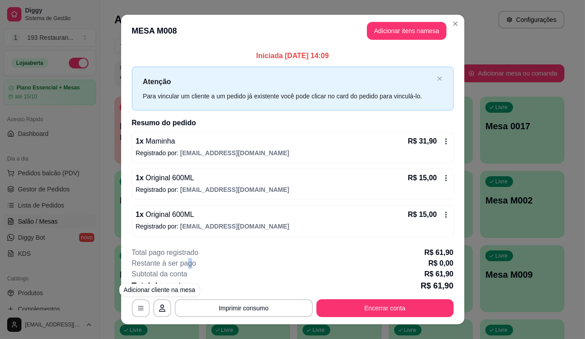
click at [186, 260] on p "Restante à ser pago" at bounding box center [164, 263] width 64 height 11
click at [139, 309] on icon "button" at bounding box center [140, 308] width 7 height 7
click at [436, 138] on div "R$ 31,90" at bounding box center [429, 141] width 42 height 11
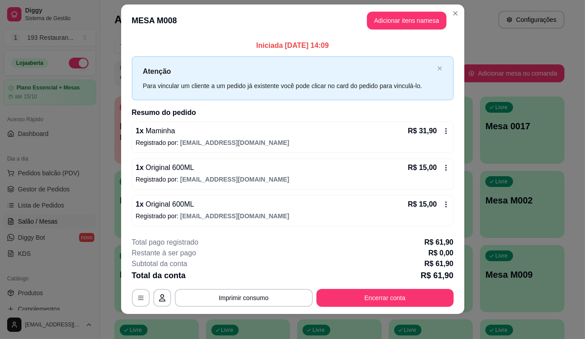
scroll to position [13, 0]
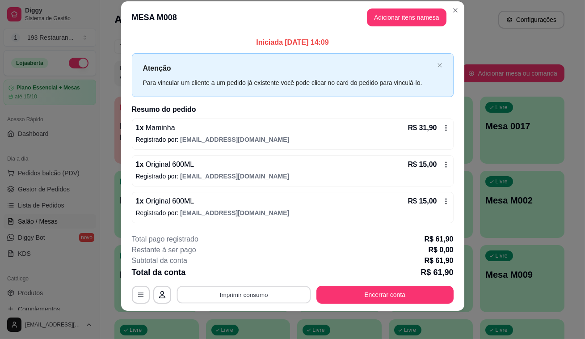
click at [233, 292] on button "Imprimir consumo" at bounding box center [244, 294] width 134 height 17
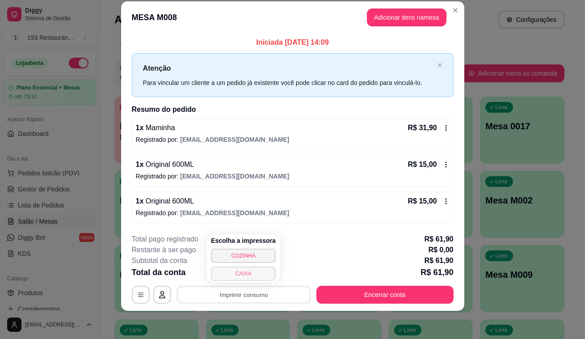
click at [260, 273] on button "CAIXA" at bounding box center [243, 274] width 65 height 14
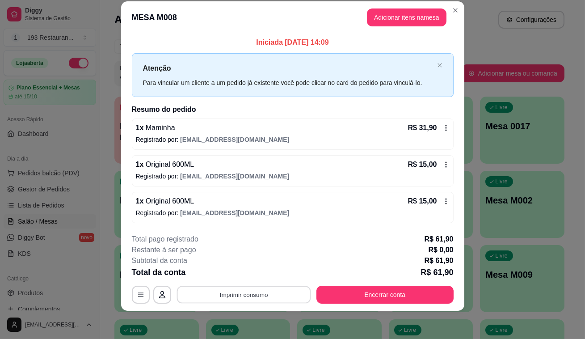
click at [287, 303] on div "**********" at bounding box center [293, 295] width 322 height 18
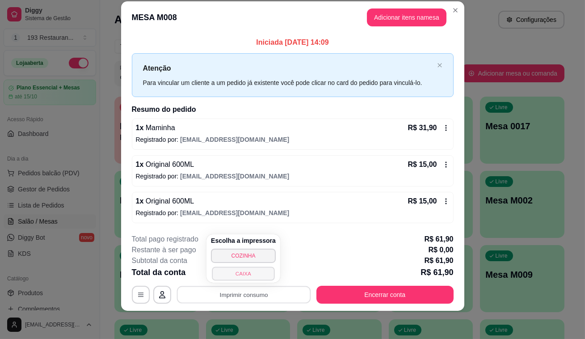
click at [257, 275] on button "CAIXA" at bounding box center [243, 274] width 63 height 14
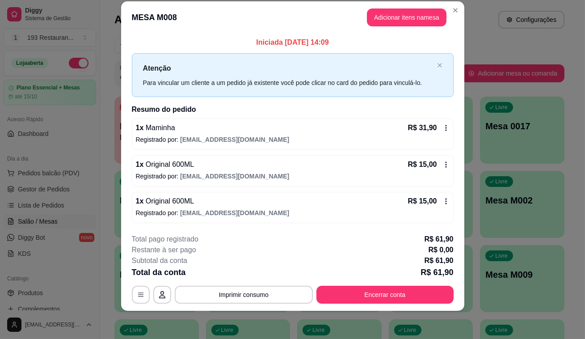
click at [288, 281] on div "**********" at bounding box center [293, 269] width 322 height 70
click at [275, 294] on button "Imprimir consumo" at bounding box center [244, 295] width 138 height 18
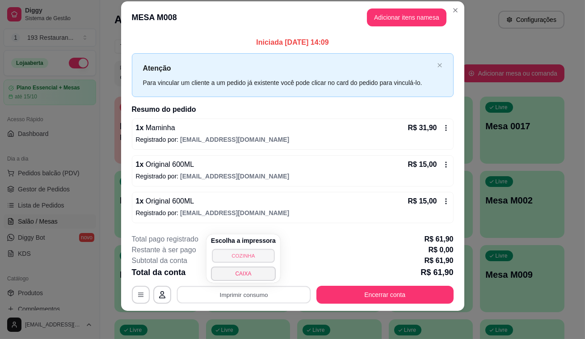
click at [263, 254] on button "COZINHA" at bounding box center [243, 256] width 63 height 14
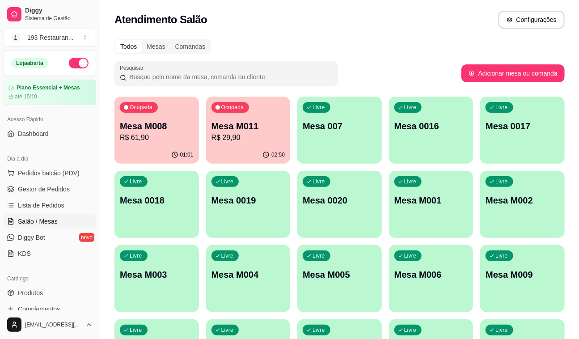
click at [154, 127] on p "Mesa M008" at bounding box center [157, 126] width 74 height 13
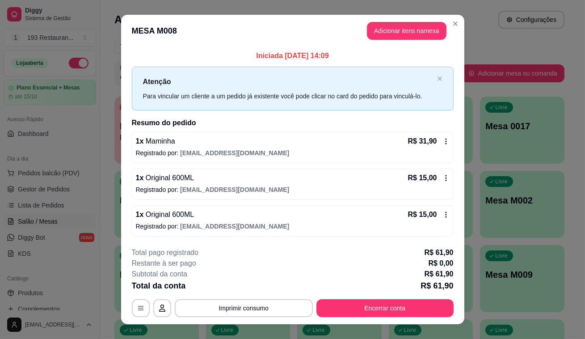
click at [416, 313] on button "Encerrar conta" at bounding box center [385, 308] width 137 height 18
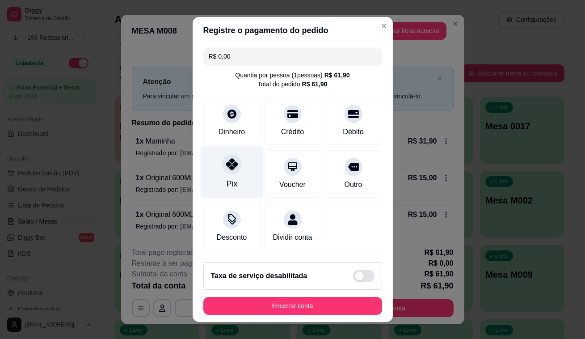
click at [226, 176] on div "Pix" at bounding box center [231, 172] width 63 height 52
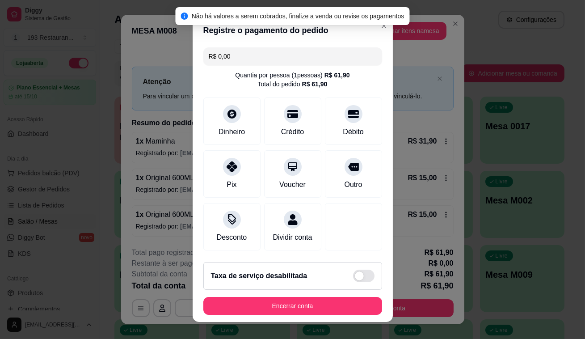
click at [308, 301] on button "Encerrar conta" at bounding box center [292, 306] width 179 height 18
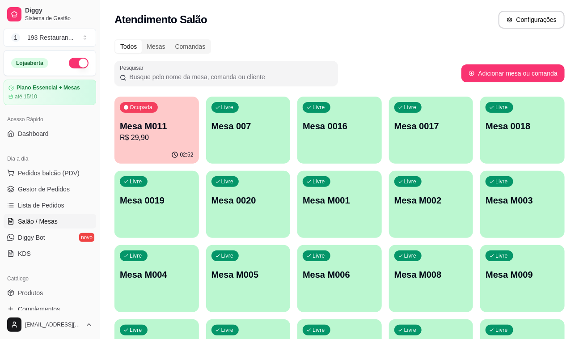
click at [147, 121] on p "Mesa M011" at bounding box center [157, 126] width 74 height 13
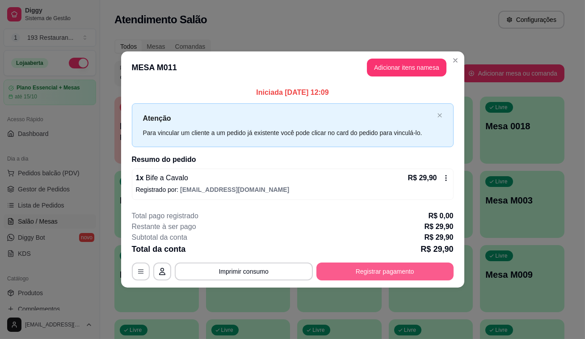
click at [391, 268] on button "Registrar pagamento" at bounding box center [385, 271] width 137 height 18
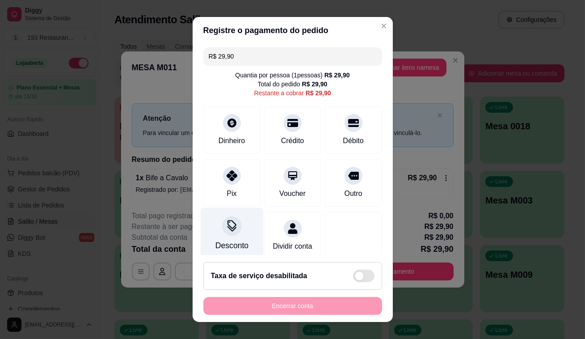
click at [226, 233] on div at bounding box center [232, 226] width 20 height 20
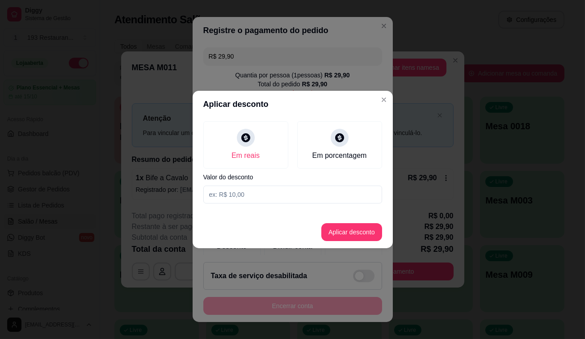
click at [256, 201] on input at bounding box center [292, 195] width 179 height 18
click at [263, 196] on input at bounding box center [292, 195] width 179 height 18
type input "7,00"
click at [337, 224] on button "Aplicar desconto" at bounding box center [352, 232] width 61 height 18
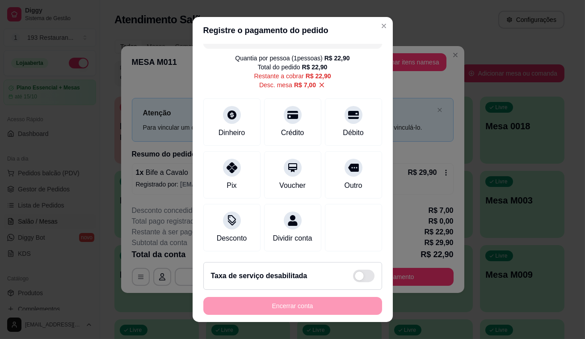
scroll to position [12, 0]
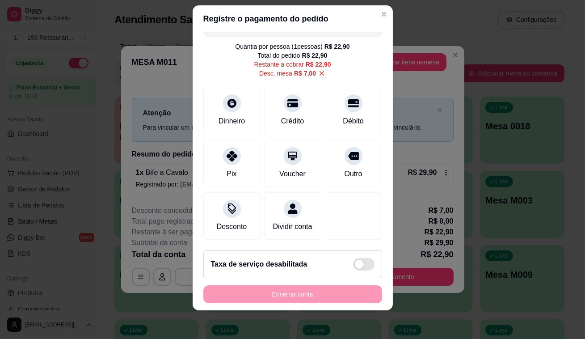
click at [318, 69] on icon at bounding box center [322, 73] width 8 height 8
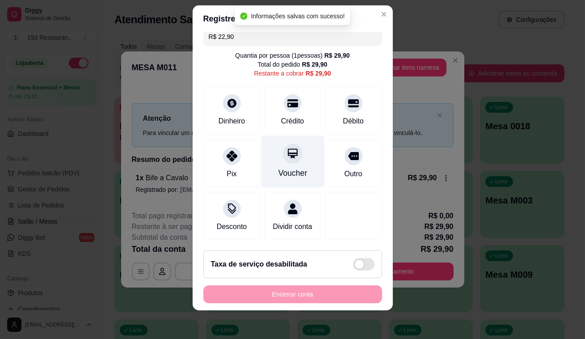
type input "R$ 29,90"
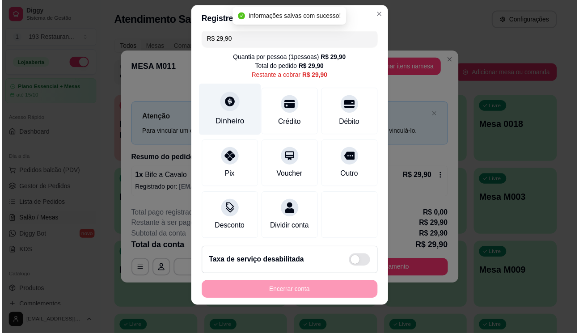
scroll to position [0, 0]
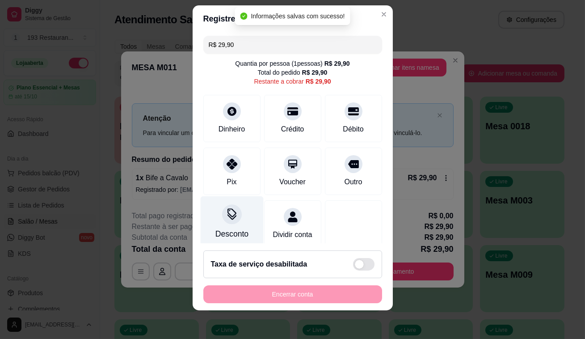
click at [231, 225] on div "Desconto" at bounding box center [231, 222] width 63 height 52
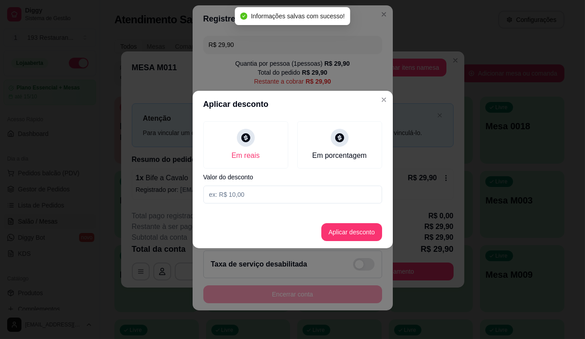
click at [262, 189] on input at bounding box center [292, 195] width 179 height 18
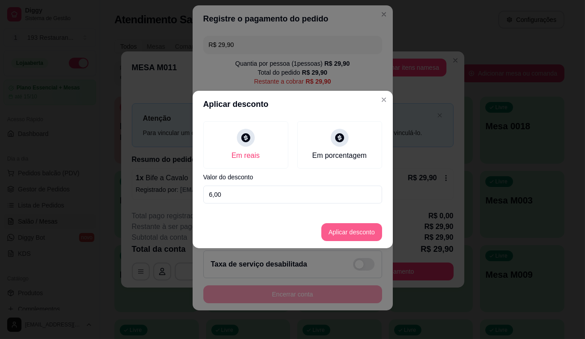
type input "6,00"
click at [366, 238] on button "Aplicar desconto" at bounding box center [352, 232] width 61 height 18
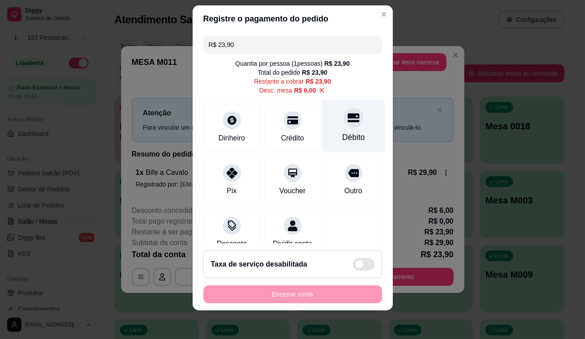
click at [344, 117] on div at bounding box center [354, 118] width 20 height 20
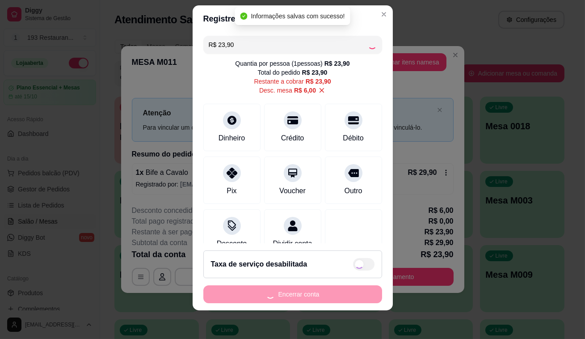
type input "R$ 0,00"
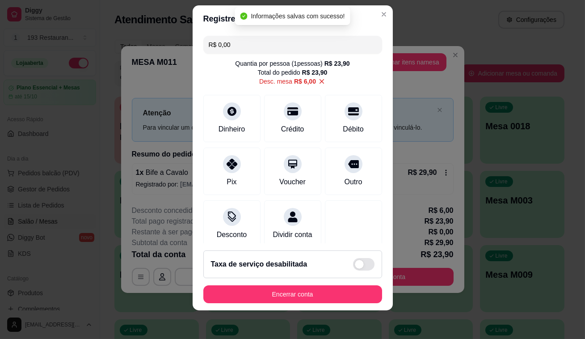
click at [304, 303] on footer "Taxa de serviço desabilitada Encerrar conta" at bounding box center [293, 276] width 200 height 67
click at [304, 299] on button "Encerrar conta" at bounding box center [292, 294] width 179 height 18
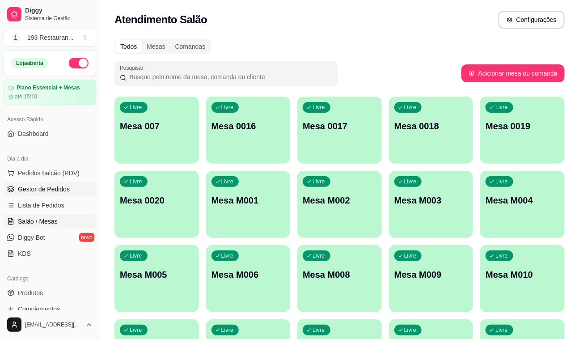
click at [57, 185] on span "Gestor de Pedidos" at bounding box center [44, 189] width 52 height 9
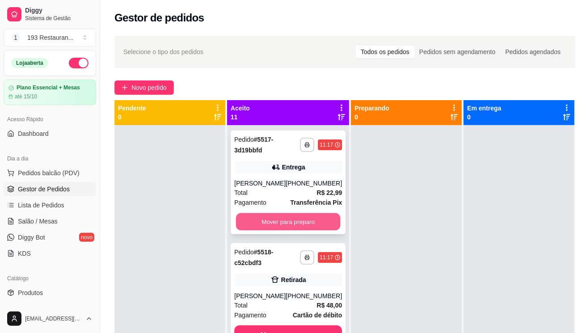
click at [282, 231] on button "Mover para preparo" at bounding box center [288, 221] width 105 height 17
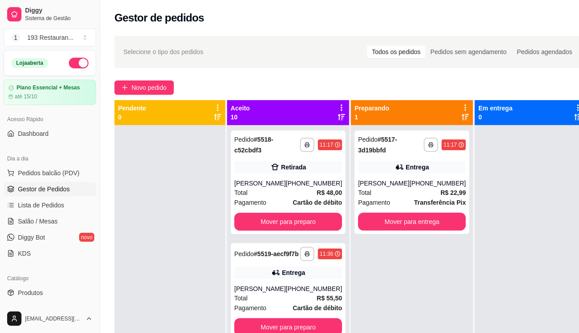
click at [282, 237] on div "**********" at bounding box center [288, 291] width 122 height 333
click at [283, 226] on button "Mover para preparo" at bounding box center [288, 222] width 108 height 18
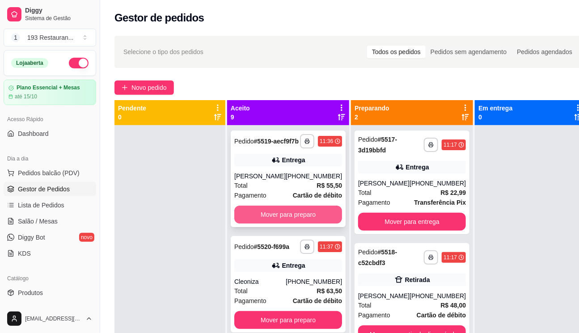
click at [281, 220] on button "Mover para preparo" at bounding box center [288, 215] width 108 height 18
click at [281, 311] on button "Mover para preparo" at bounding box center [288, 320] width 108 height 18
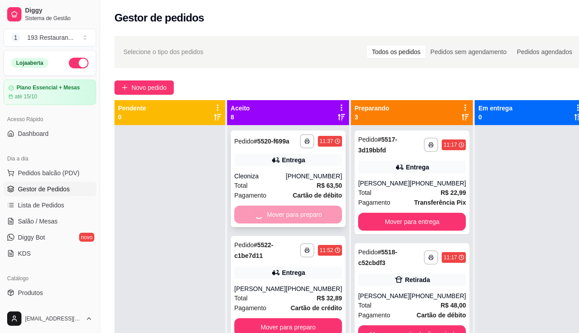
click at [281, 318] on button "Mover para preparo" at bounding box center [288, 327] width 108 height 18
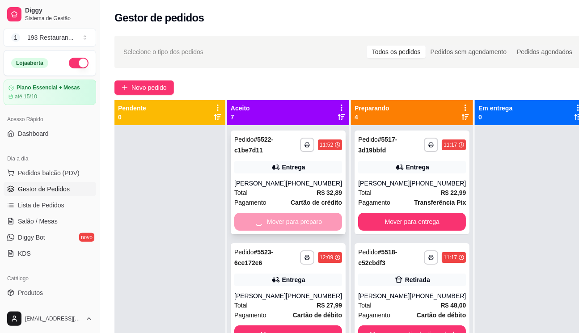
click at [281, 218] on div "Mover para preparo" at bounding box center [288, 222] width 108 height 18
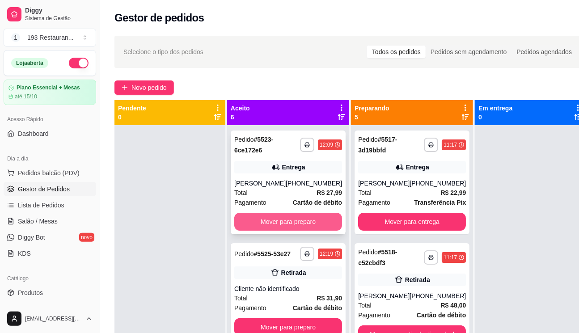
click at [259, 221] on div "**********" at bounding box center [288, 183] width 115 height 104
click at [293, 231] on button "Mover para preparo" at bounding box center [288, 222] width 108 height 18
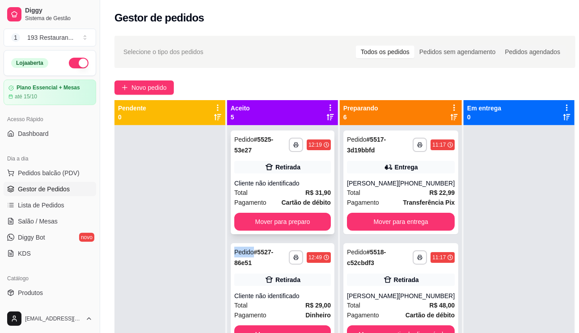
click at [293, 231] on div "**********" at bounding box center [283, 183] width 104 height 104
click at [271, 220] on button "Mover para preparo" at bounding box center [282, 222] width 97 height 18
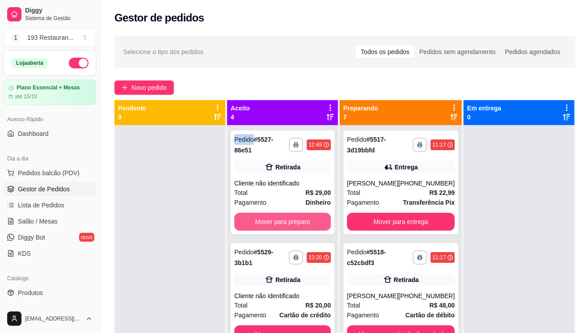
click at [271, 220] on button "Mover para preparo" at bounding box center [282, 222] width 97 height 18
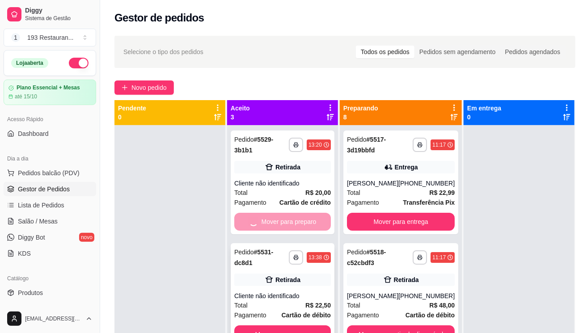
click at [278, 326] on button "Mover para preparo" at bounding box center [282, 335] width 97 height 18
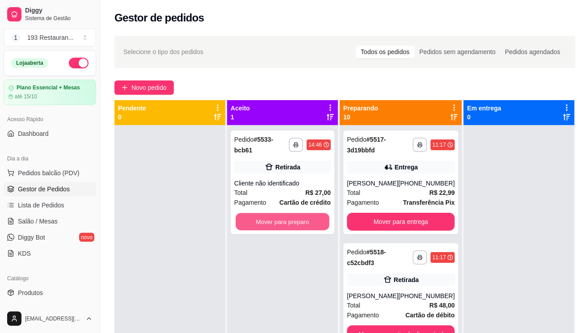
click at [278, 219] on button "Mover para preparo" at bounding box center [283, 221] width 94 height 17
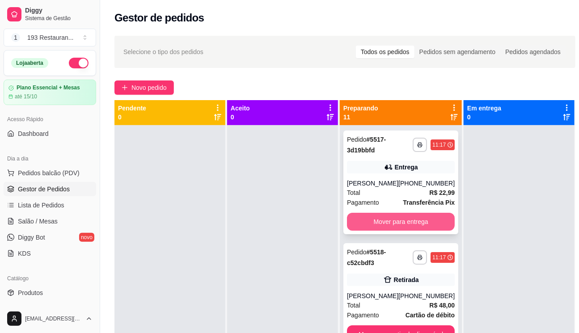
click at [411, 231] on button "Mover para entrega" at bounding box center [401, 222] width 108 height 18
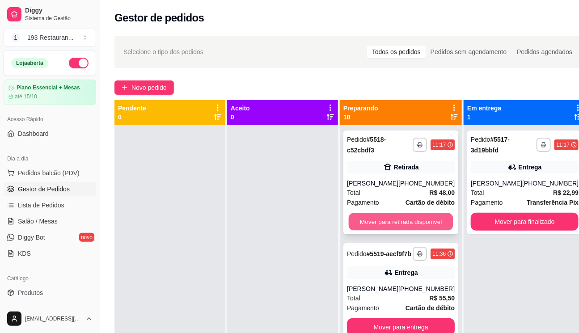
click at [410, 228] on button "Mover para retirada disponível" at bounding box center [401, 221] width 105 height 17
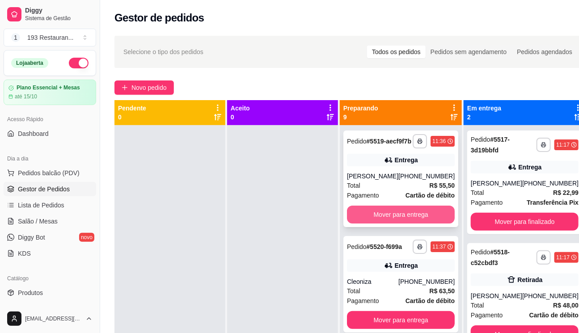
click at [410, 224] on button "Mover para entrega" at bounding box center [401, 215] width 108 height 18
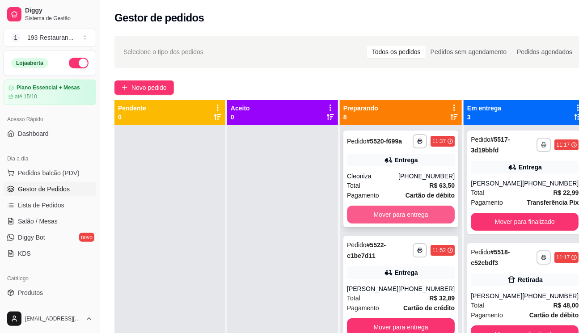
click at [410, 220] on button "Mover para entrega" at bounding box center [401, 215] width 108 height 18
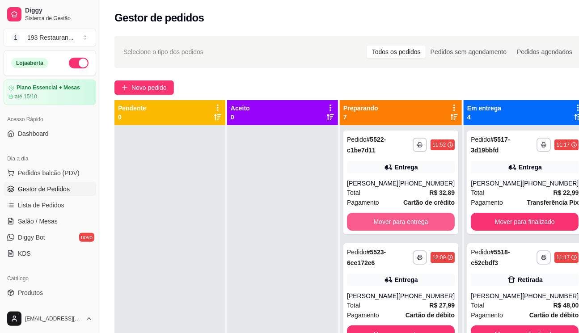
click at [410, 220] on button "Mover para entrega" at bounding box center [401, 222] width 108 height 18
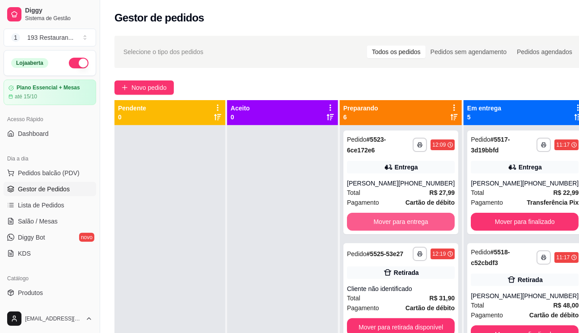
click at [410, 220] on button "Mover para entrega" at bounding box center [401, 222] width 108 height 18
click at [410, 318] on button "Mover para retirada disponível" at bounding box center [401, 327] width 108 height 18
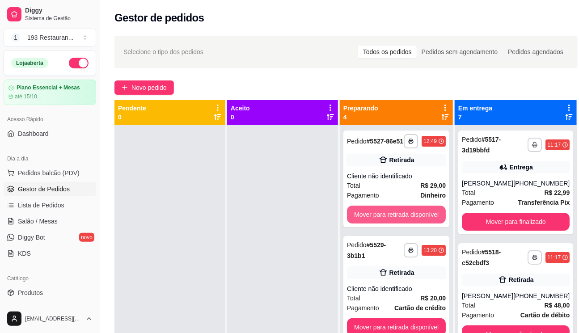
click at [410, 220] on button "Mover para retirada disponível" at bounding box center [396, 215] width 99 height 18
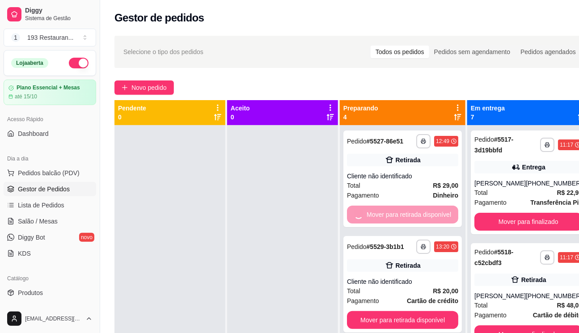
click at [411, 311] on button "Mover para retirada disponível" at bounding box center [402, 320] width 111 height 18
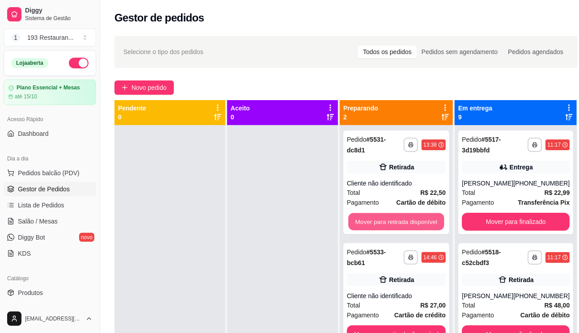
click at [411, 220] on button "Mover para retirada disponível" at bounding box center [396, 221] width 96 height 17
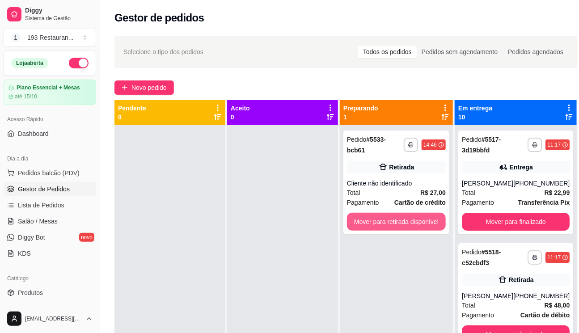
click at [411, 220] on button "Mover para retirada disponível" at bounding box center [396, 222] width 99 height 18
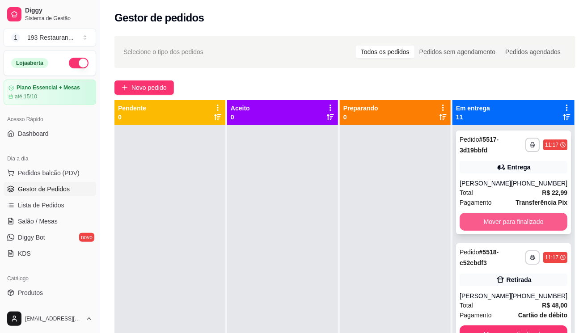
click at [526, 231] on button "Mover para finalizado" at bounding box center [514, 222] width 108 height 18
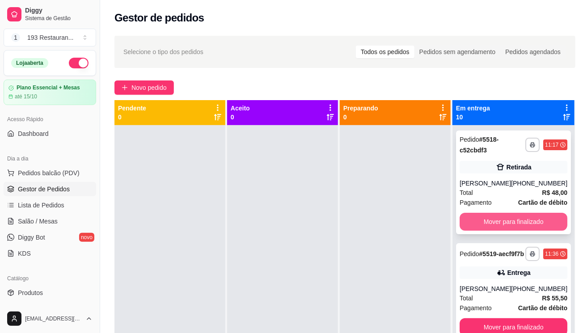
click at [503, 221] on button "Mover para finalizado" at bounding box center [514, 222] width 108 height 18
click at [503, 318] on button "Mover para finalizado" at bounding box center [514, 327] width 108 height 18
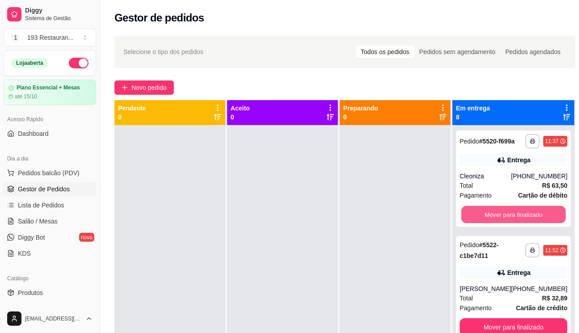
click at [503, 222] on button "Mover para finalizado" at bounding box center [513, 214] width 105 height 17
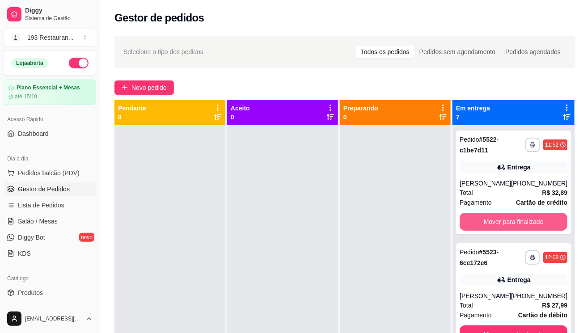
click at [503, 223] on button "Mover para finalizado" at bounding box center [514, 222] width 108 height 18
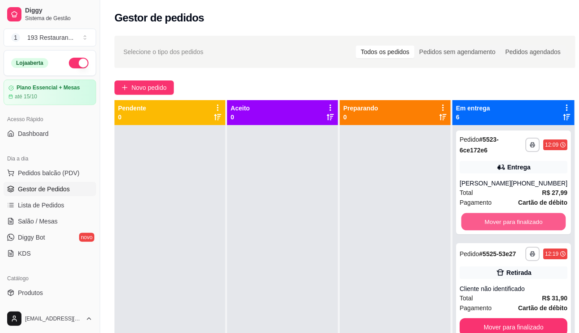
click at [503, 222] on button "Mover para finalizado" at bounding box center [513, 221] width 105 height 17
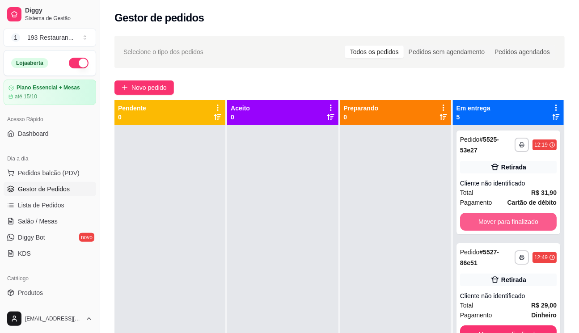
click at [503, 222] on button "Mover para finalizado" at bounding box center [508, 222] width 97 height 18
click at [503, 220] on button "Mover para finalizado" at bounding box center [508, 222] width 97 height 18
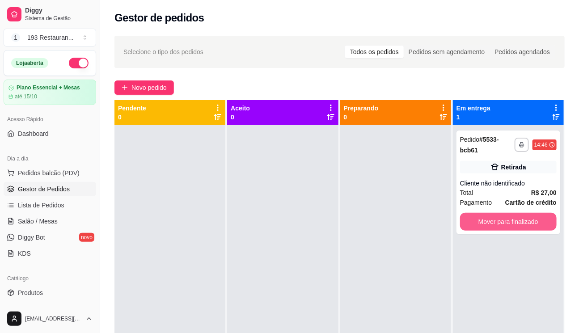
click at [503, 220] on button "Mover para finalizado" at bounding box center [508, 222] width 97 height 18
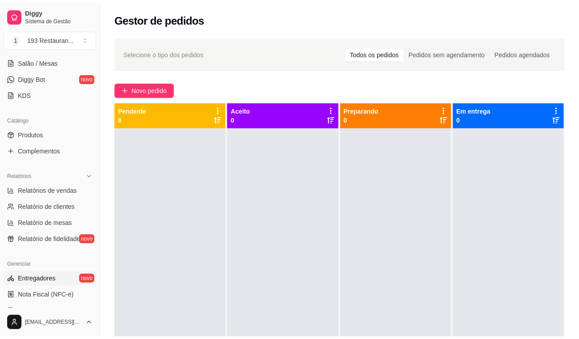
scroll to position [203, 0]
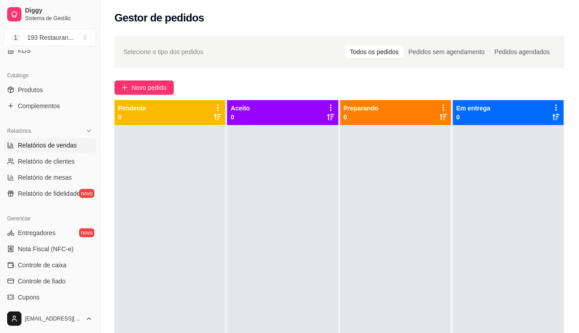
click at [48, 142] on span "Relatórios de vendas" at bounding box center [47, 145] width 59 height 9
select select "ALL"
select select "0"
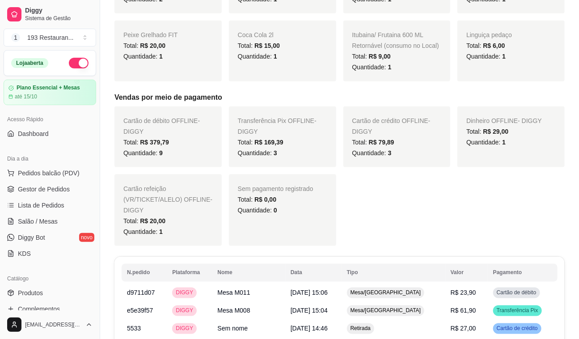
scroll to position [406, 0]
